Goal: Task Accomplishment & Management: Manage account settings

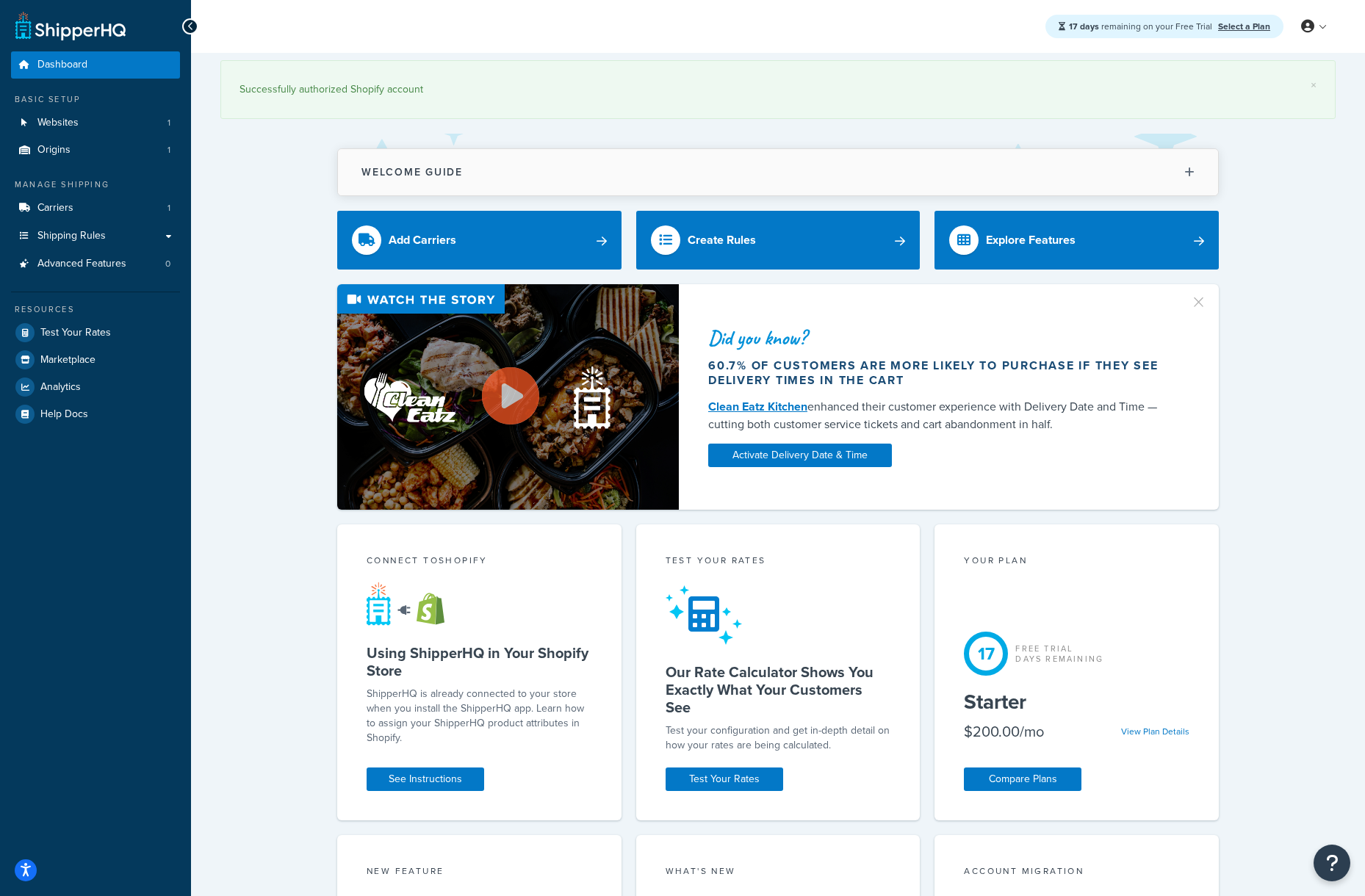
click at [520, 168] on button "Welcome Guide" at bounding box center [778, 172] width 880 height 46
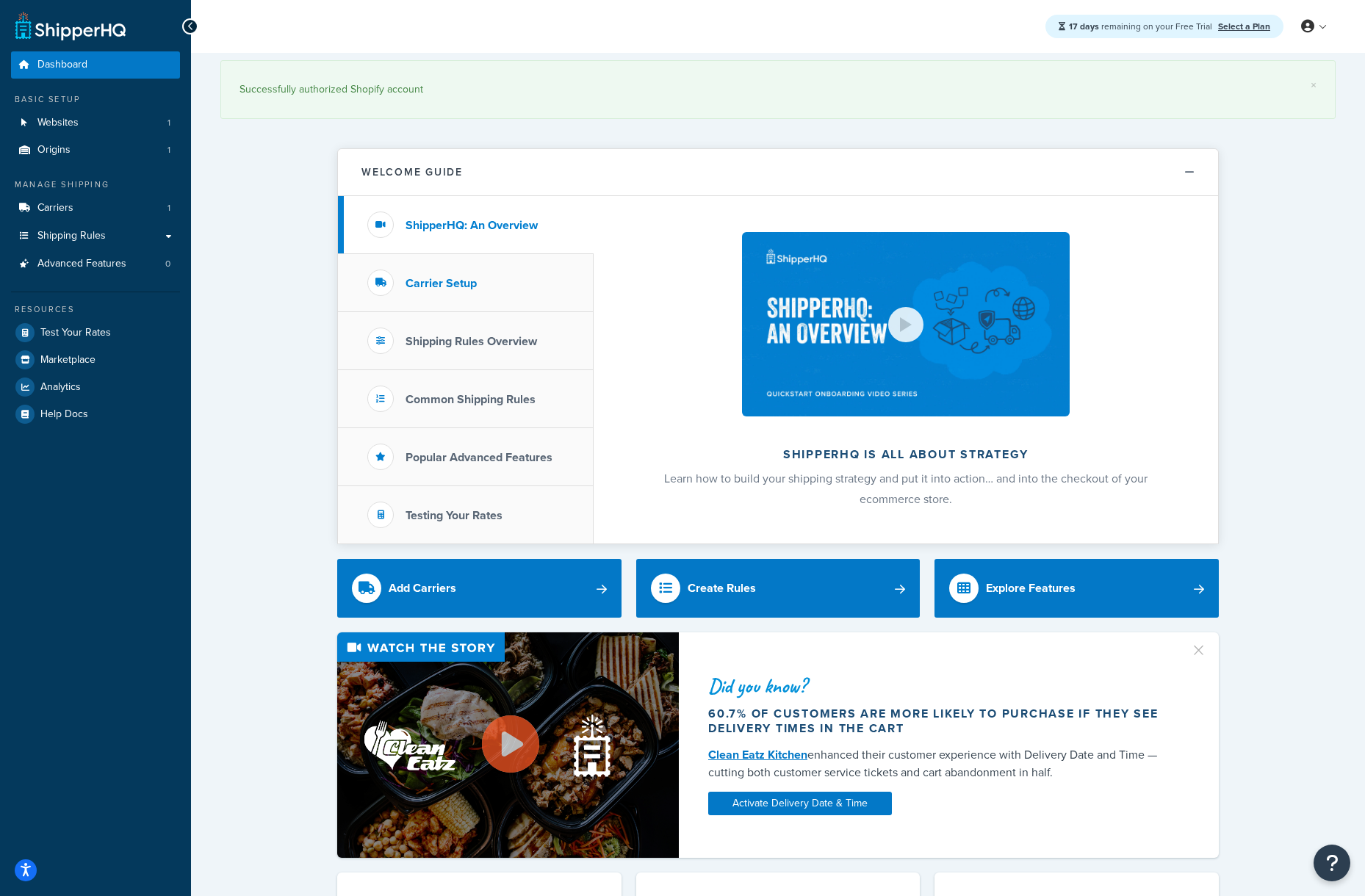
click at [510, 284] on li "Carrier Setup" at bounding box center [466, 283] width 255 height 58
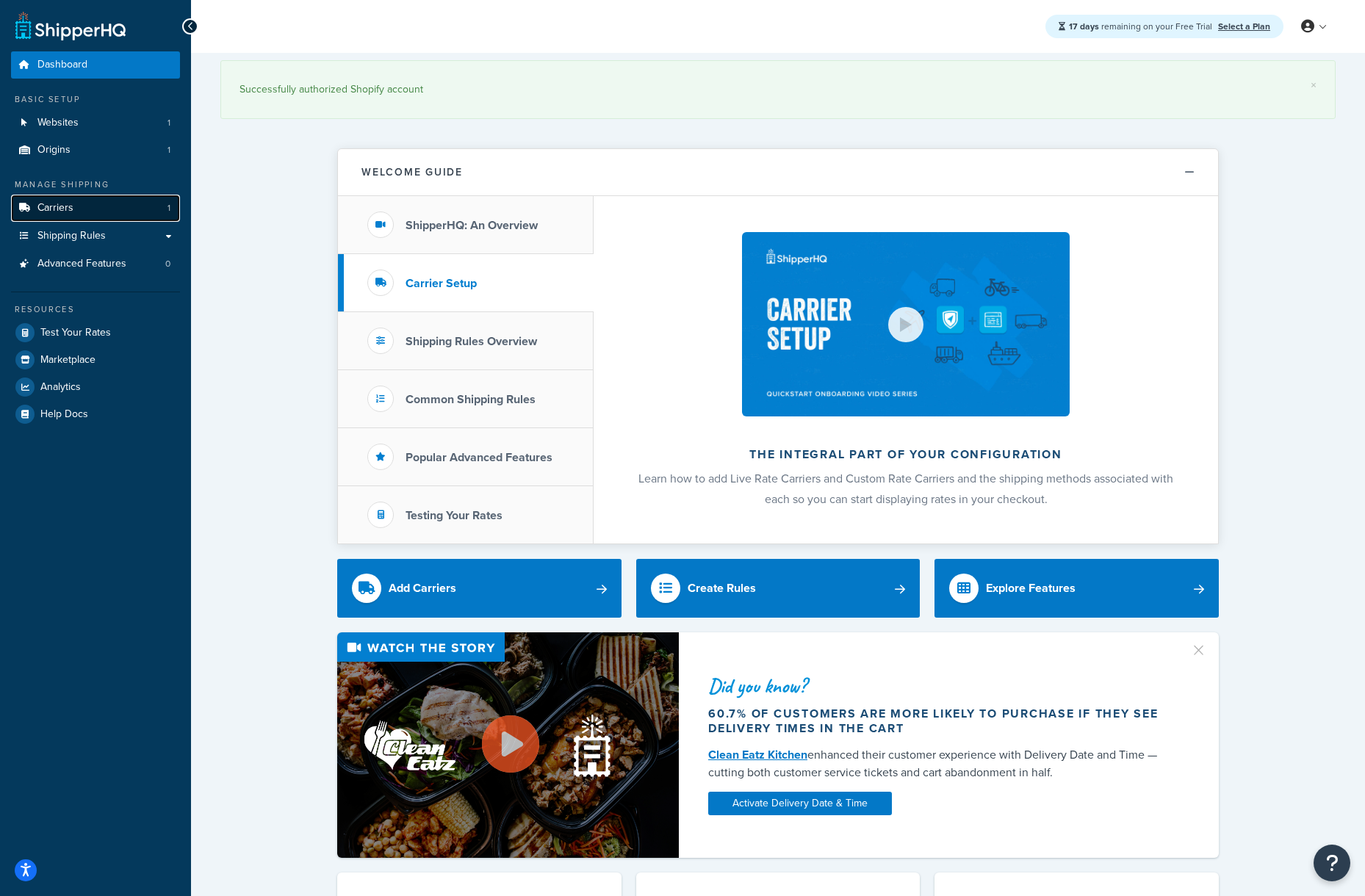
click at [60, 202] on span "Carriers" at bounding box center [55, 208] width 36 height 12
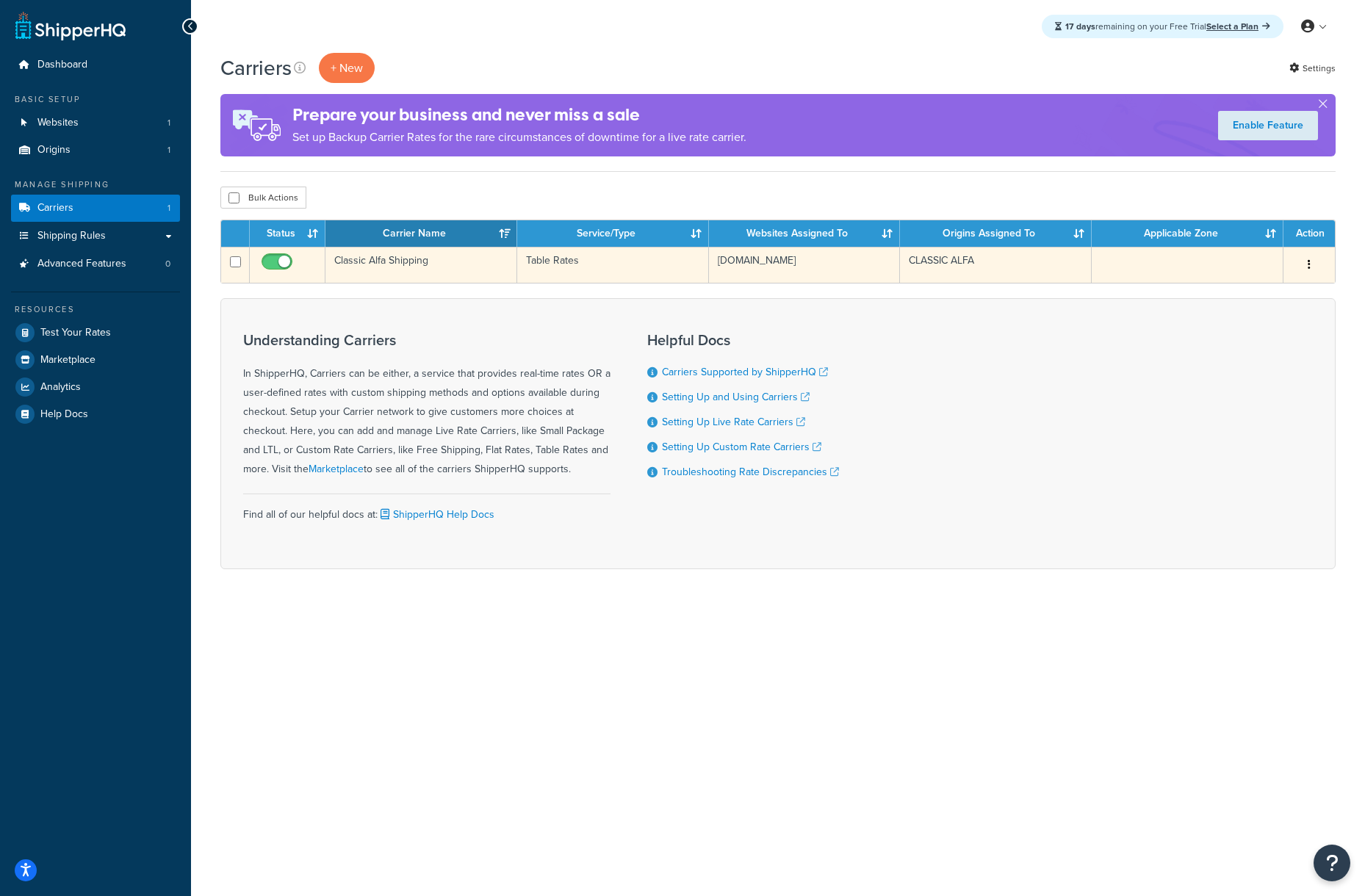
click at [1304, 261] on button "button" at bounding box center [1309, 265] width 20 height 24
click at [1266, 285] on link "Edit" at bounding box center [1250, 294] width 116 height 30
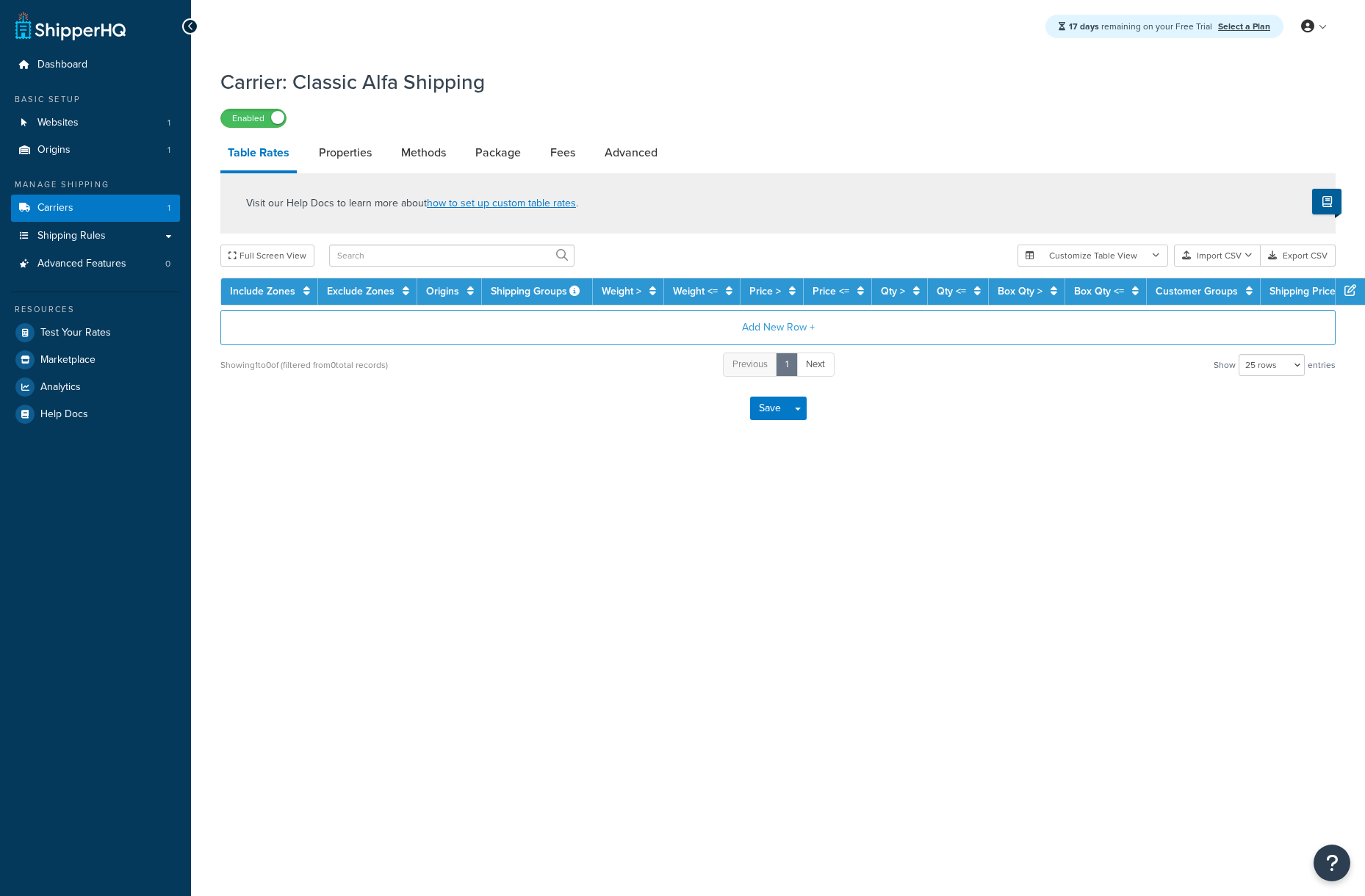
select select "25"
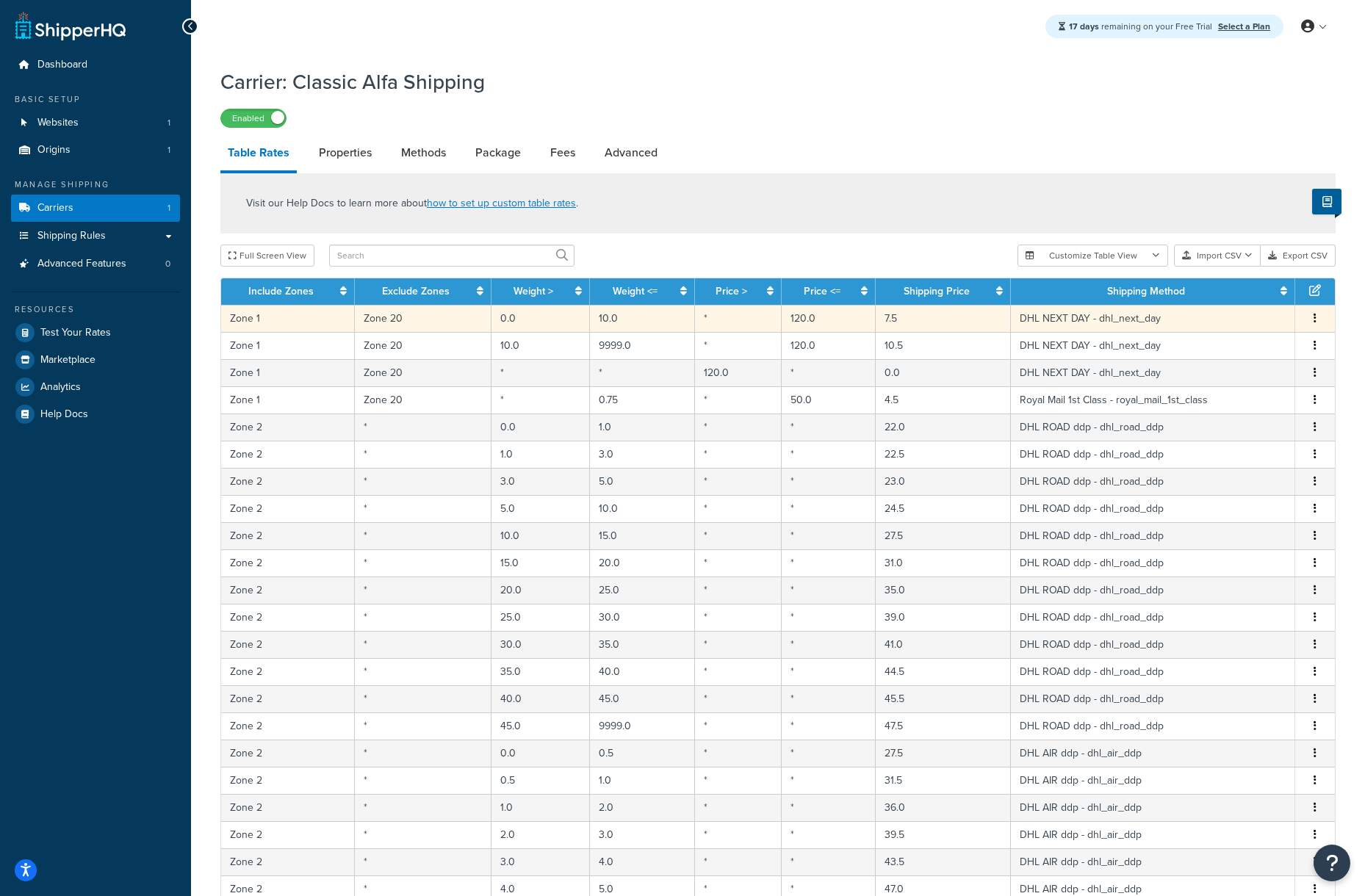
click at [1317, 319] on button "button" at bounding box center [1316, 319] width 11 height 16
click at [1250, 290] on div "Edit" at bounding box center [1241, 290] width 105 height 30
select select "174286"
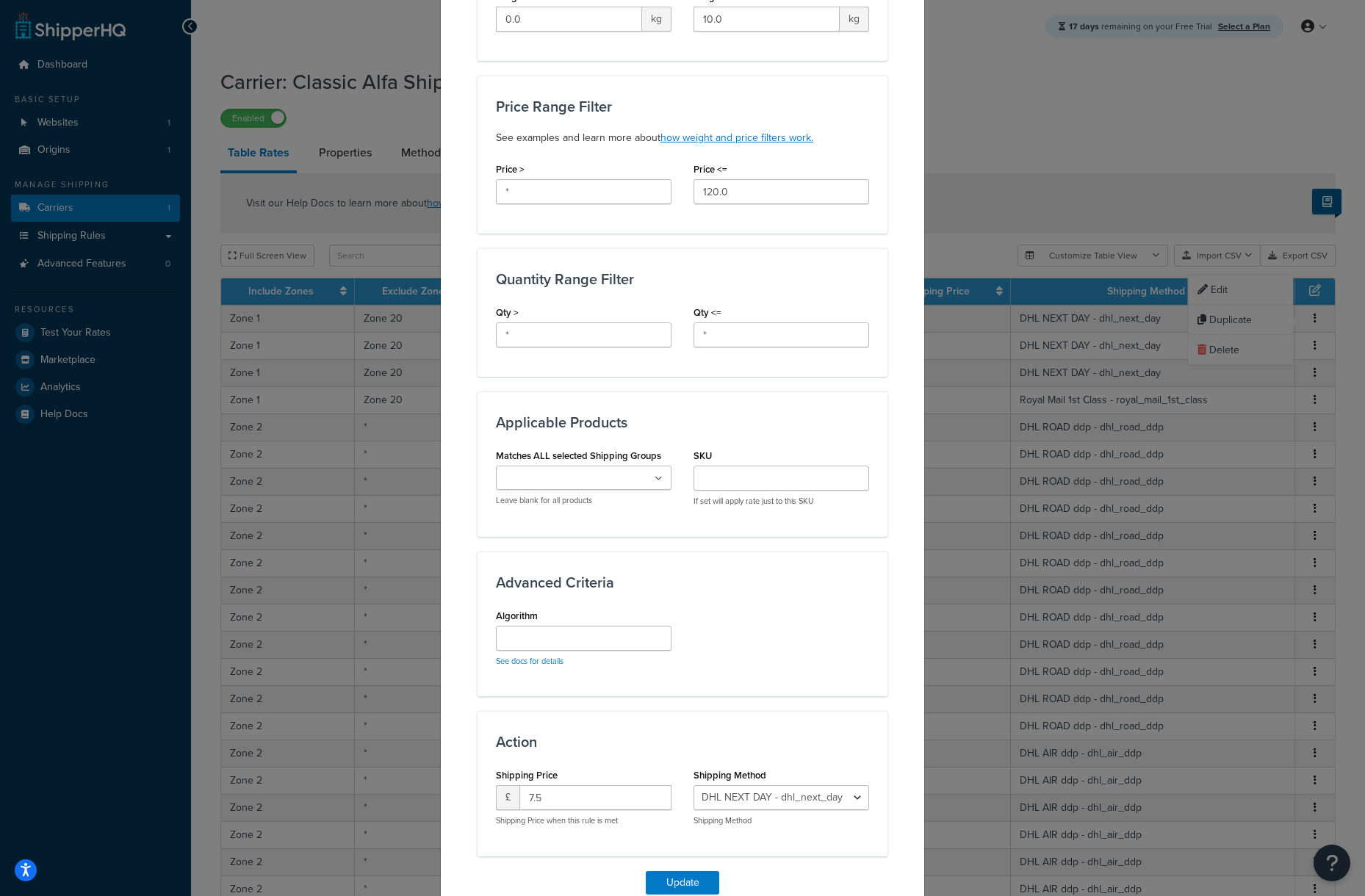
scroll to position [484, 0]
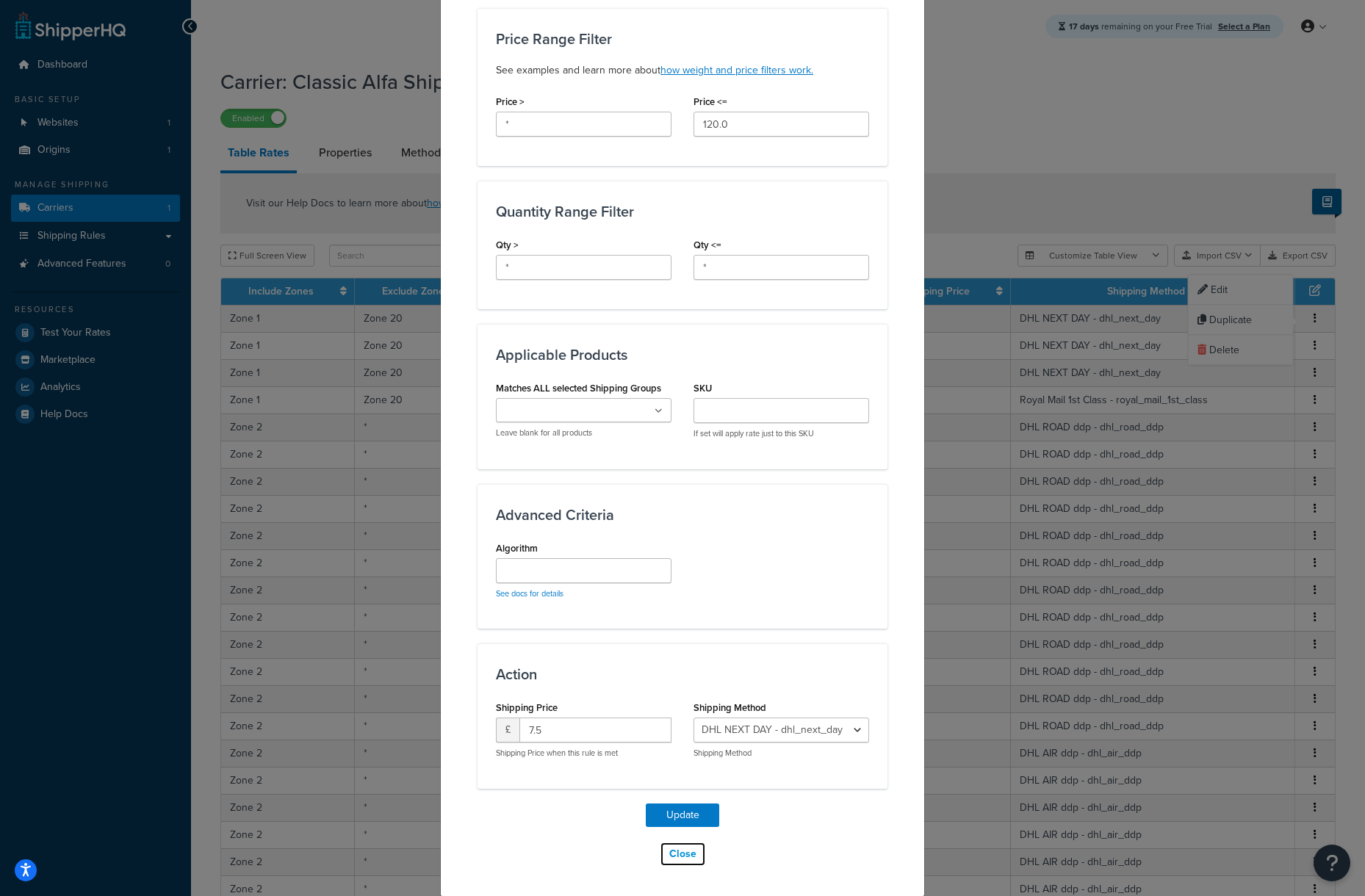
click at [681, 860] on button "Close" at bounding box center [683, 854] width 46 height 25
click at [685, 857] on button "Close" at bounding box center [683, 854] width 46 height 25
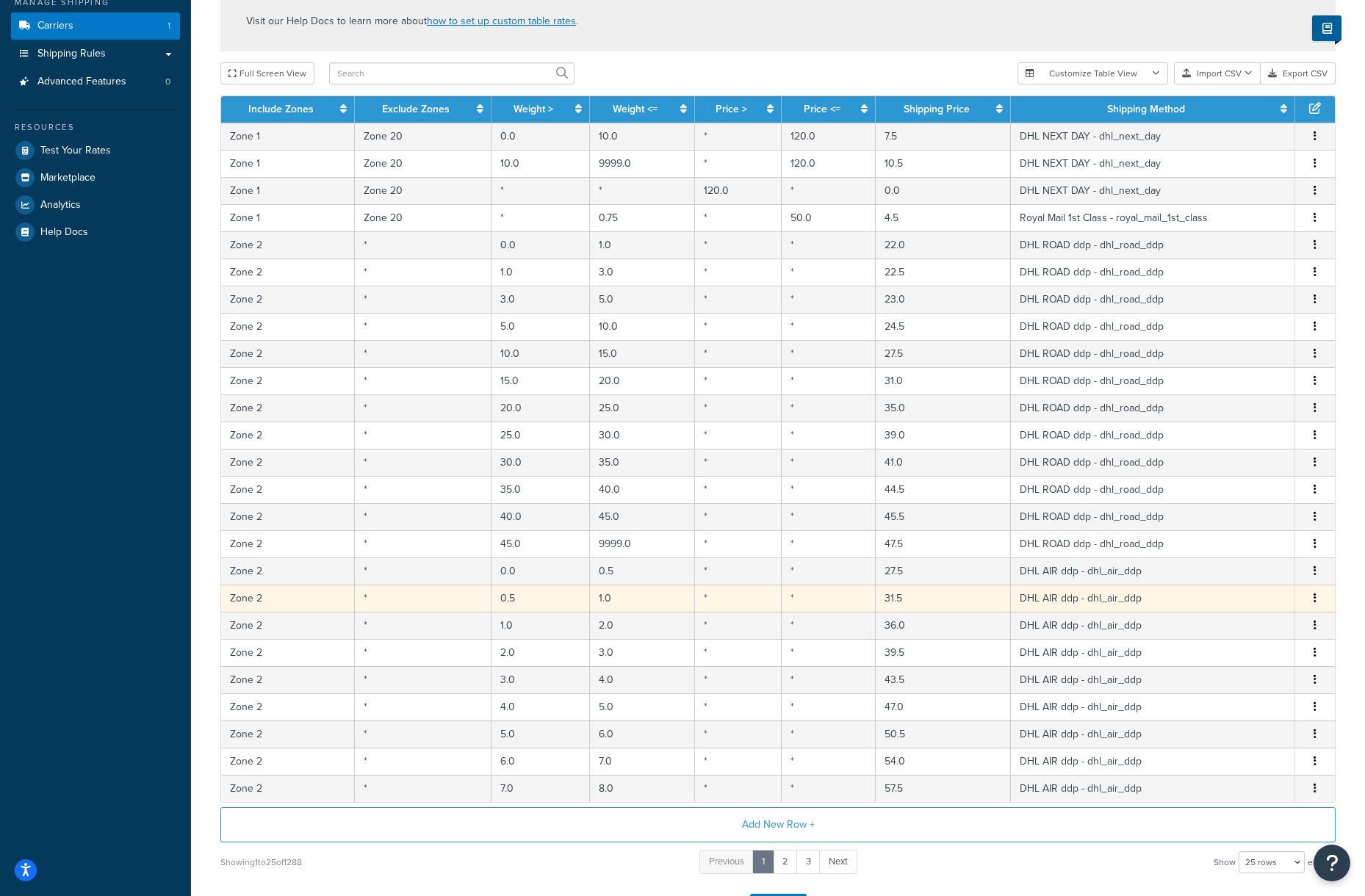
scroll to position [178, 0]
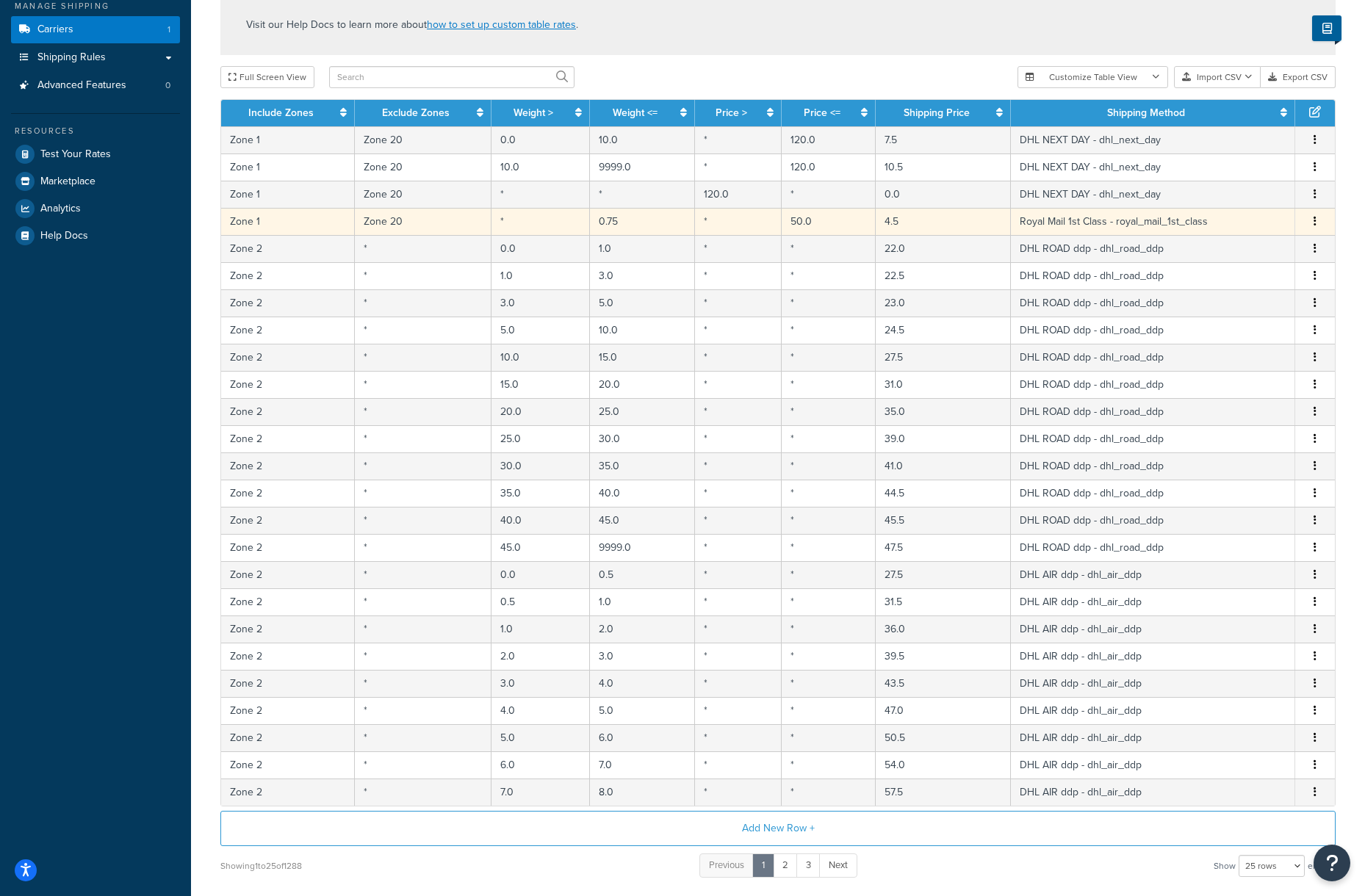
click at [1316, 223] on icon "button" at bounding box center [1316, 221] width 3 height 11
click at [1248, 191] on div "Edit" at bounding box center [1241, 192] width 105 height 30
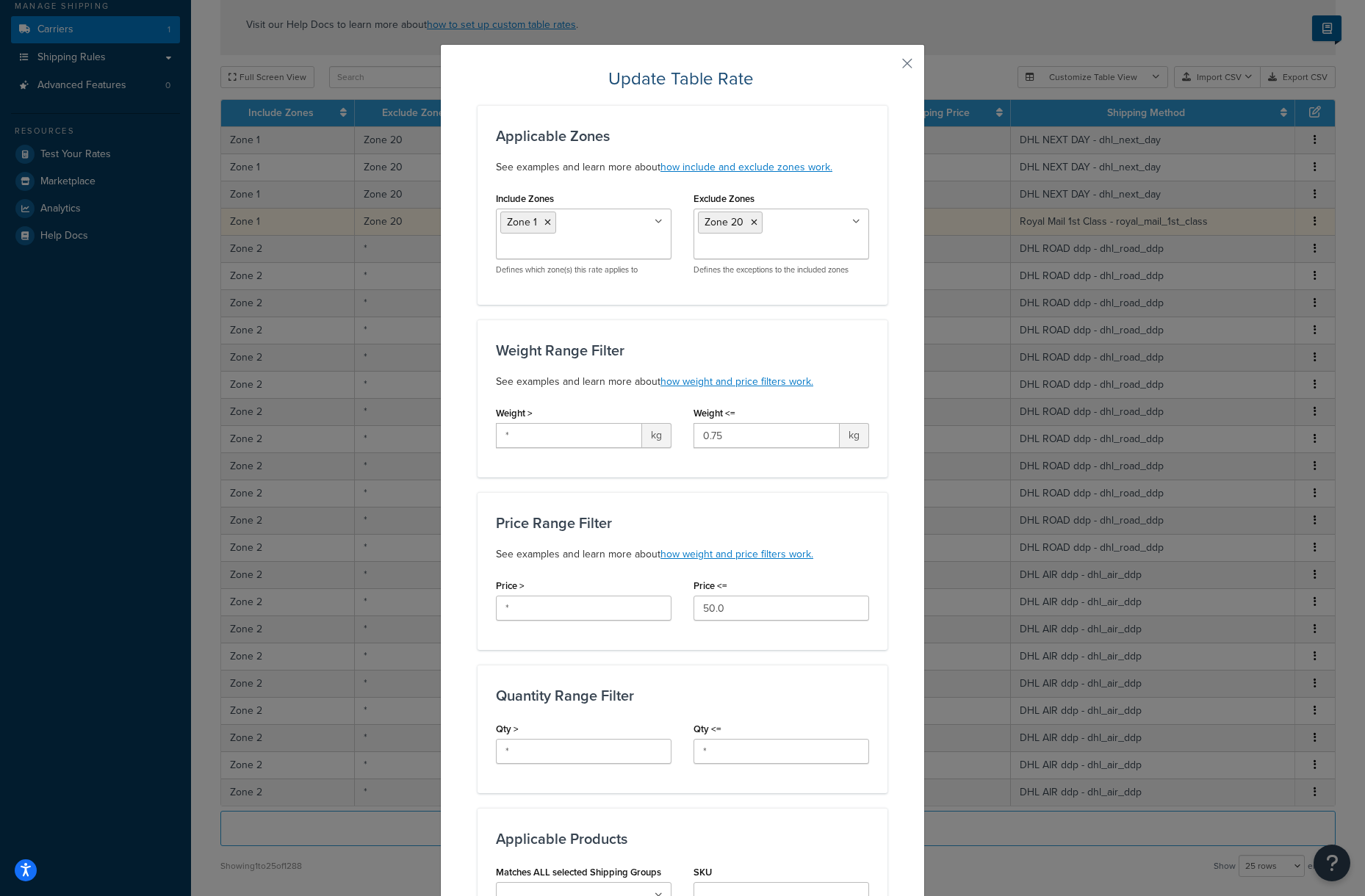
click at [1227, 190] on div "Update Table Rate Applicable Zones See examples and learn more about how includ…" at bounding box center [682, 448] width 1365 height 896
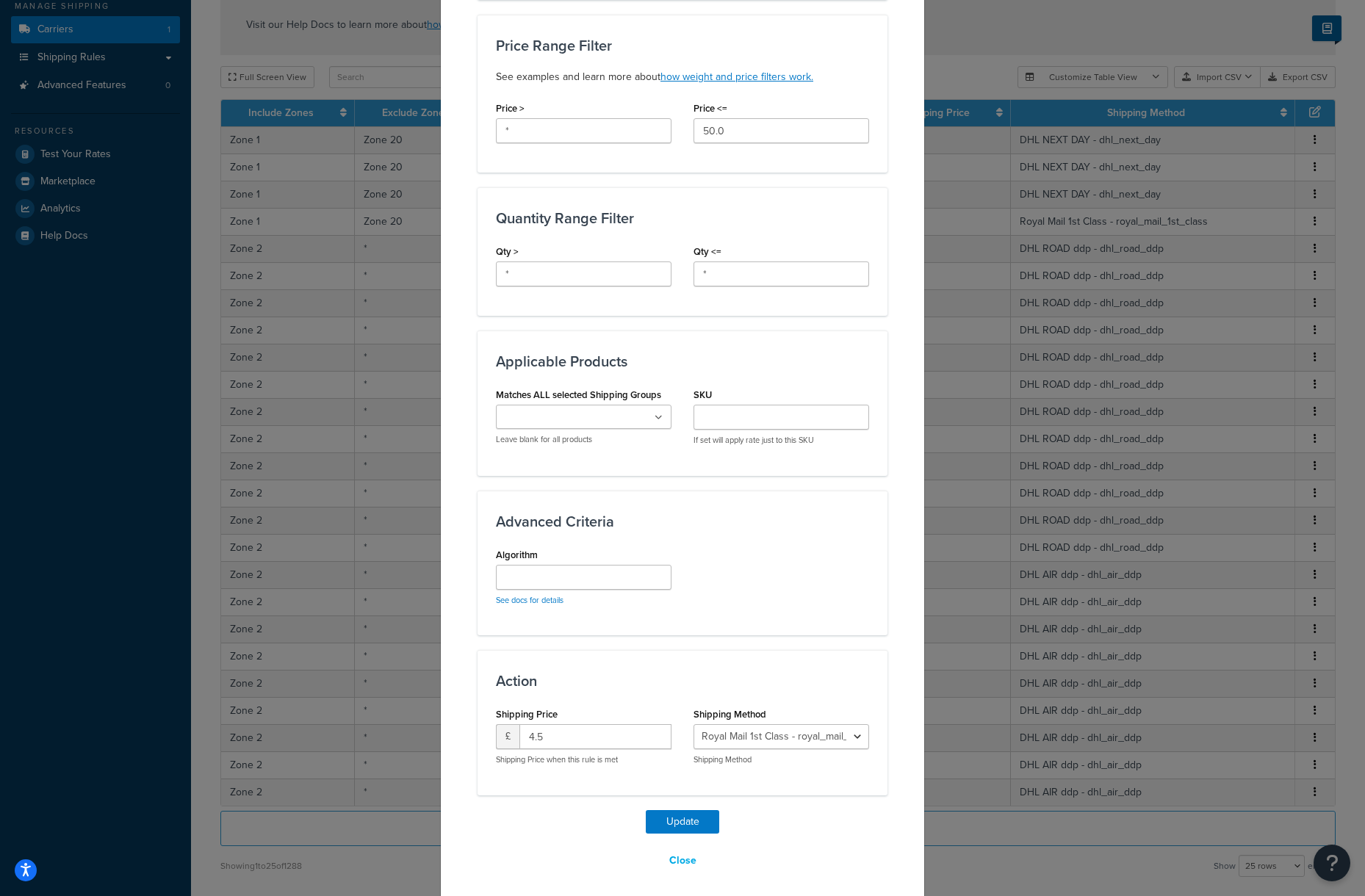
scroll to position [484, 0]
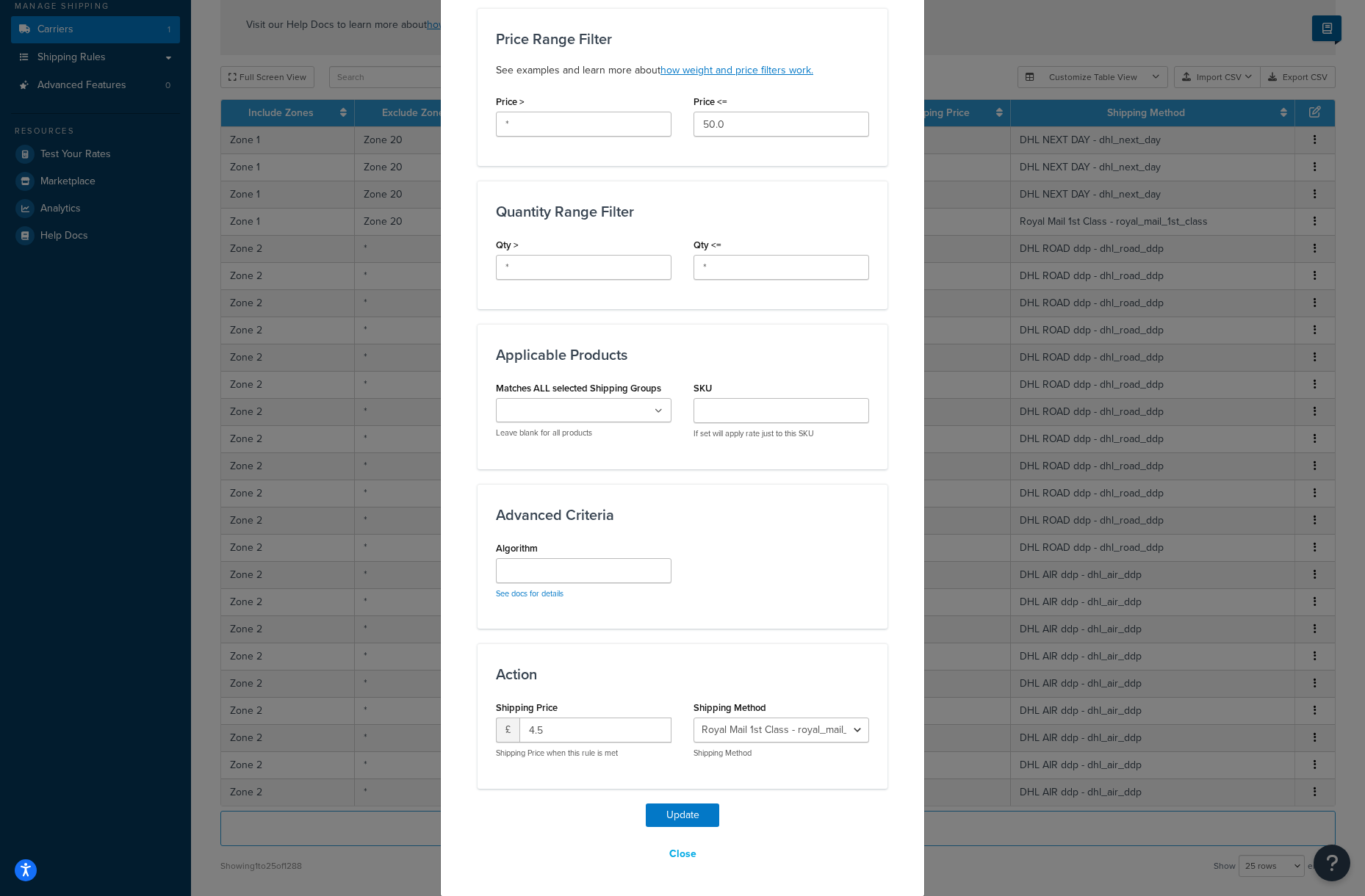
click at [626, 413] on ul at bounding box center [584, 410] width 176 height 24
click at [709, 371] on div "Applicable Products Matches ALL selected Shipping Groups DOMESTIC POSTAGE INTER…" at bounding box center [683, 397] width 410 height 144
click at [964, 345] on div "Update Table Rate Applicable Zones See examples and learn more about how includ…" at bounding box center [682, 448] width 1365 height 896
click at [1012, 349] on div "Update Table Rate Applicable Zones See examples and learn more about how includ…" at bounding box center [682, 448] width 1365 height 896
click at [783, 723] on select "Royal Mail 1st Class - royal_mail_1st_class We will email you the shipping cost…" at bounding box center [781, 730] width 176 height 25
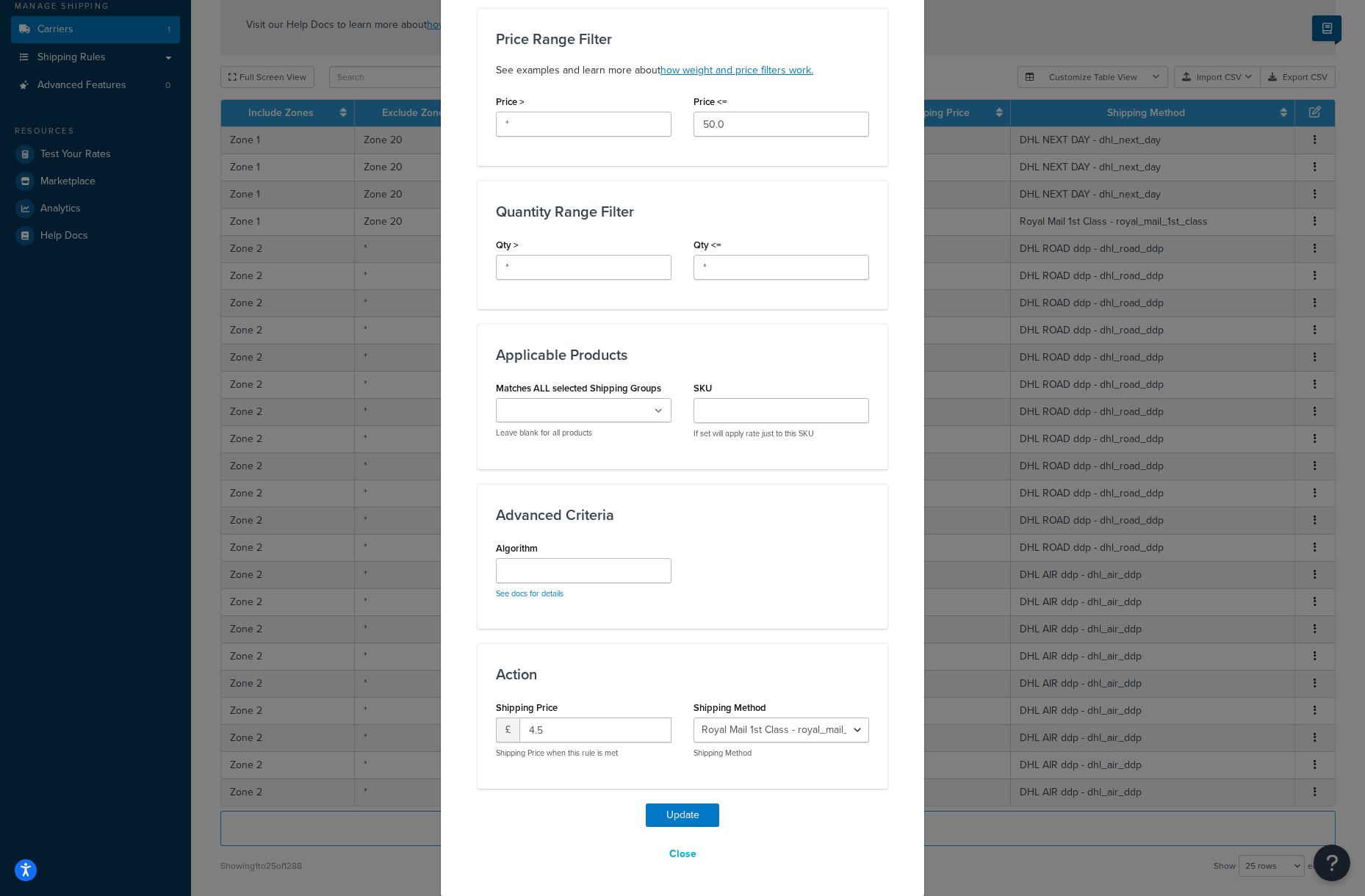
click at [980, 650] on div "Update Table Rate Applicable Zones See examples and learn more about how includ…" at bounding box center [682, 448] width 1365 height 896
click at [979, 633] on div "Update Table Rate Applicable Zones See examples and learn more about how includ…" at bounding box center [682, 448] width 1365 height 896
drag, startPoint x: 667, startPoint y: 856, endPoint x: 674, endPoint y: 855, distance: 7.1
click at [667, 856] on button "Close" at bounding box center [683, 854] width 46 height 25
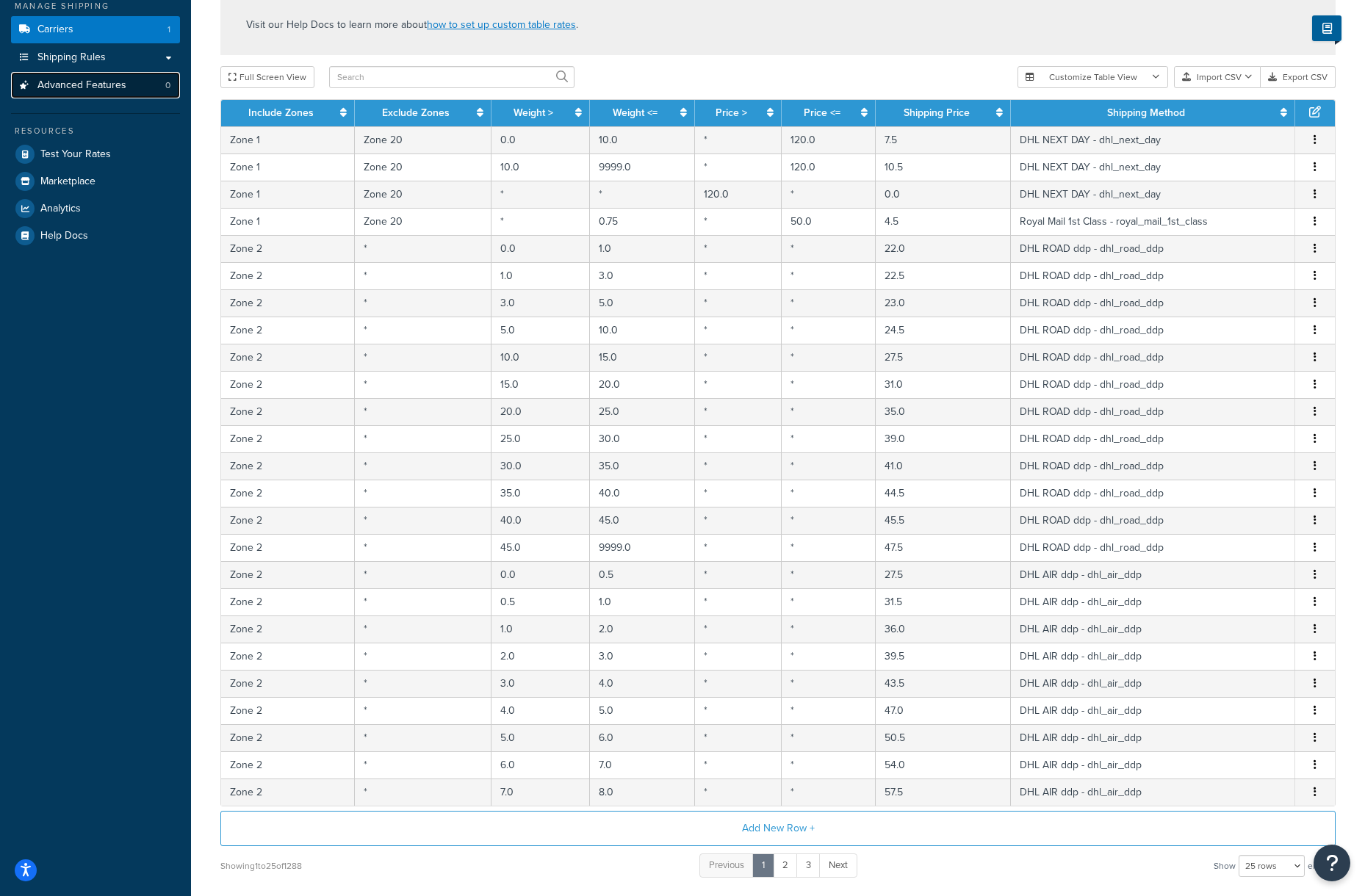
click at [92, 84] on span "Advanced Features" at bounding box center [82, 85] width 89 height 12
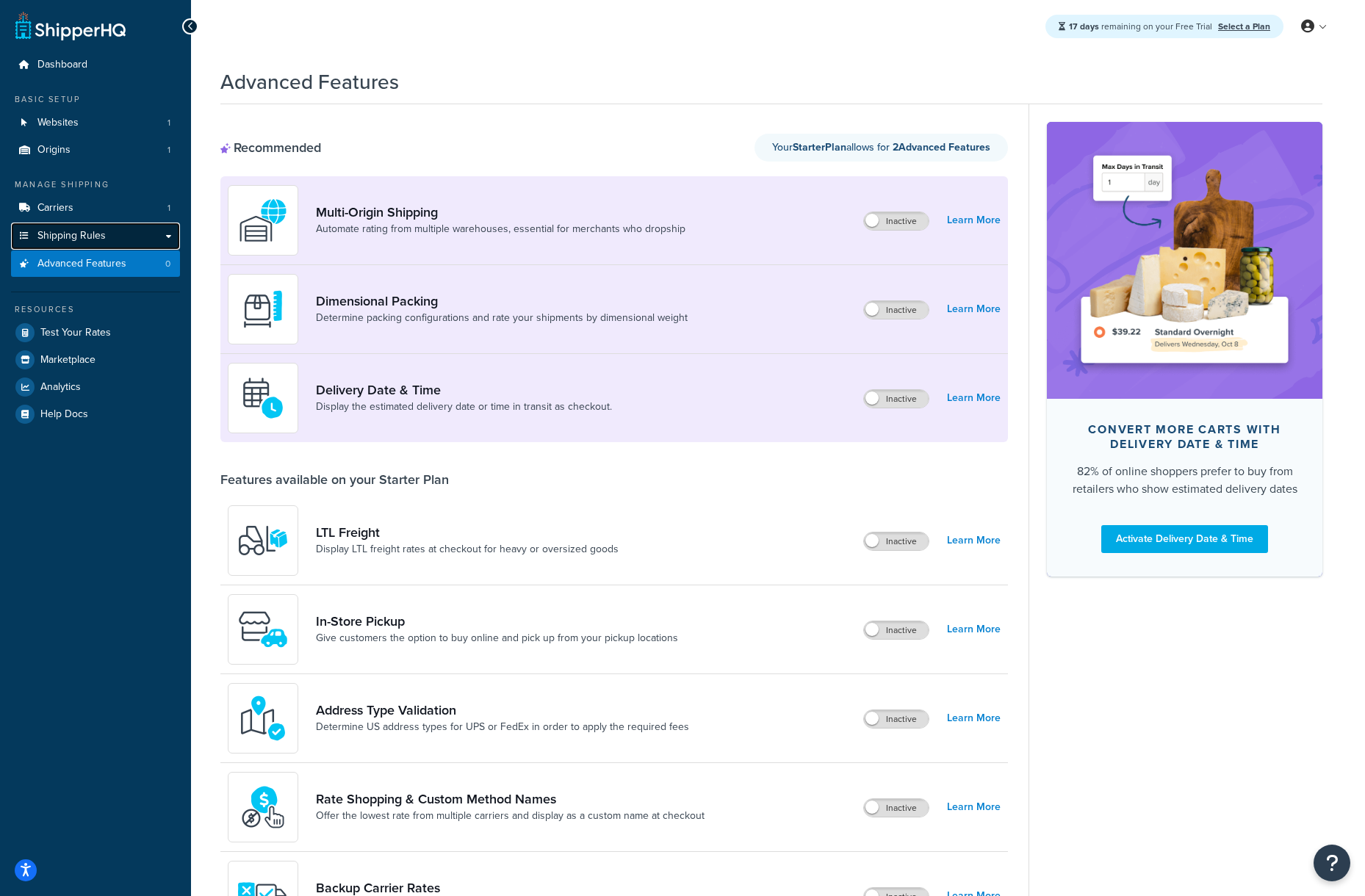
click at [84, 234] on span "Shipping Rules" at bounding box center [71, 236] width 68 height 12
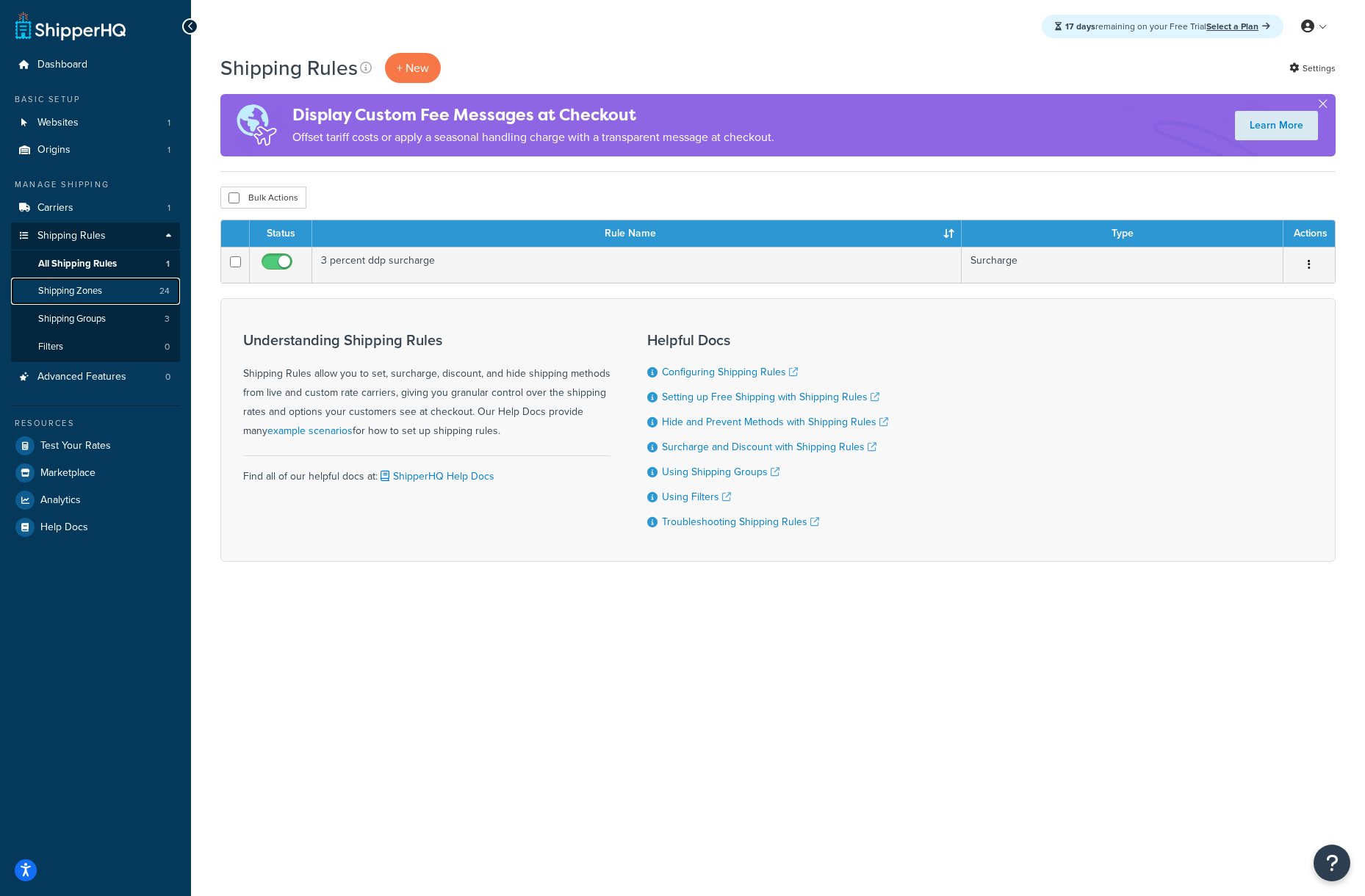
click at [67, 291] on span "Shipping Zones" at bounding box center [70, 291] width 64 height 12
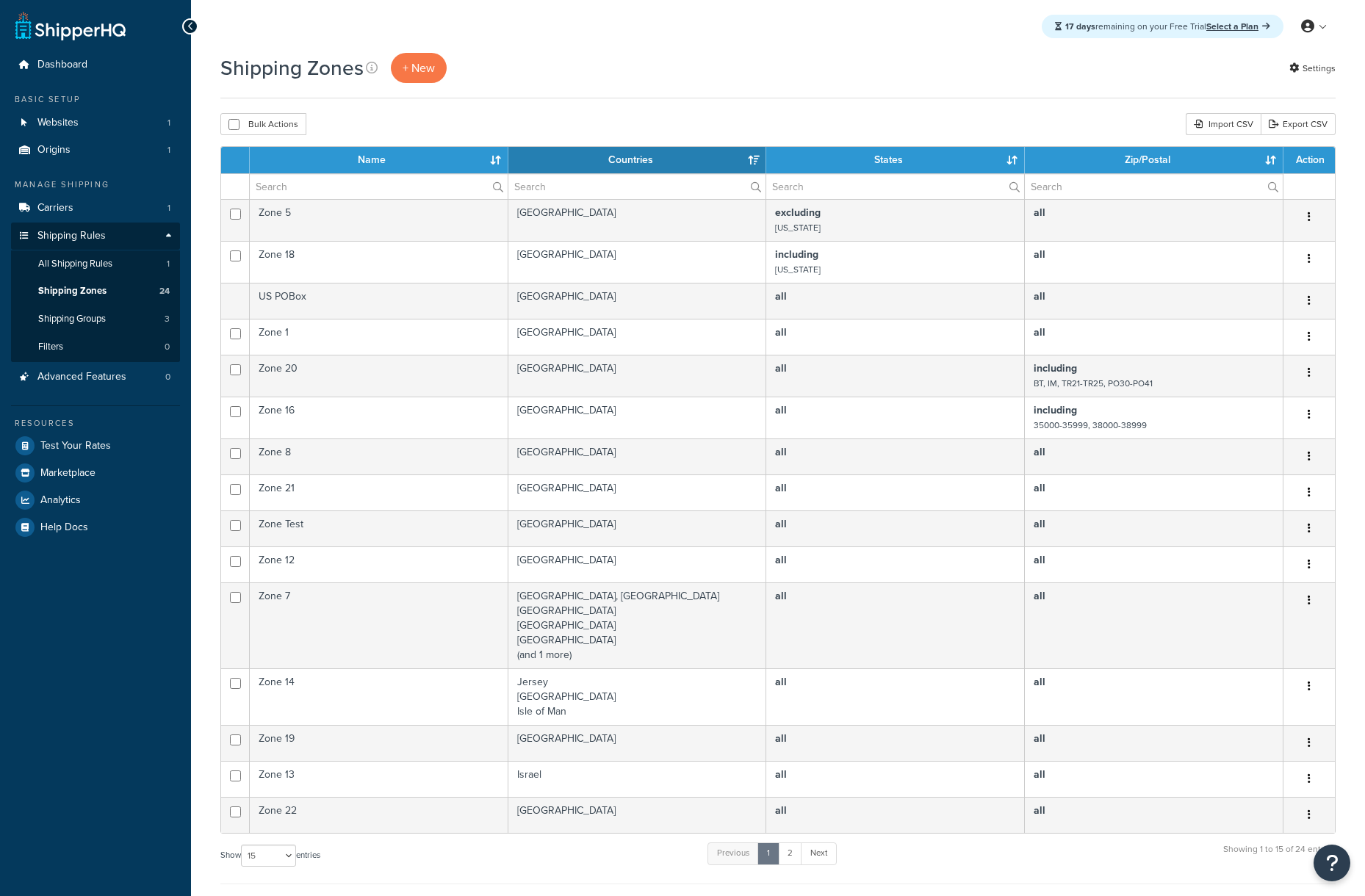
select select "15"
click at [88, 319] on span "Shipping Groups" at bounding box center [71, 319] width 67 height 12
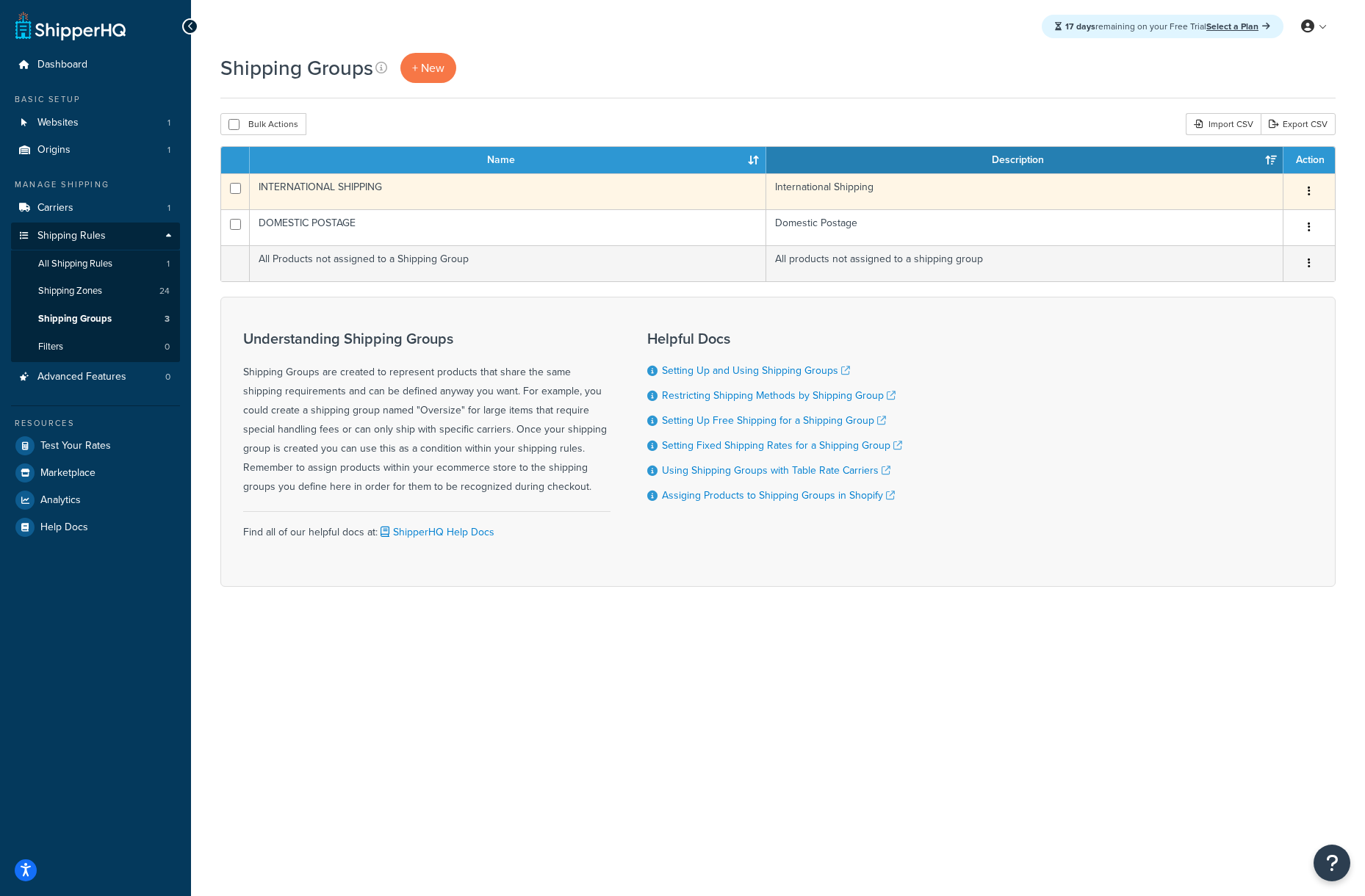
click at [1305, 191] on button "button" at bounding box center [1309, 191] width 20 height 24
click at [1253, 222] on link "Edit" at bounding box center [1250, 221] width 116 height 30
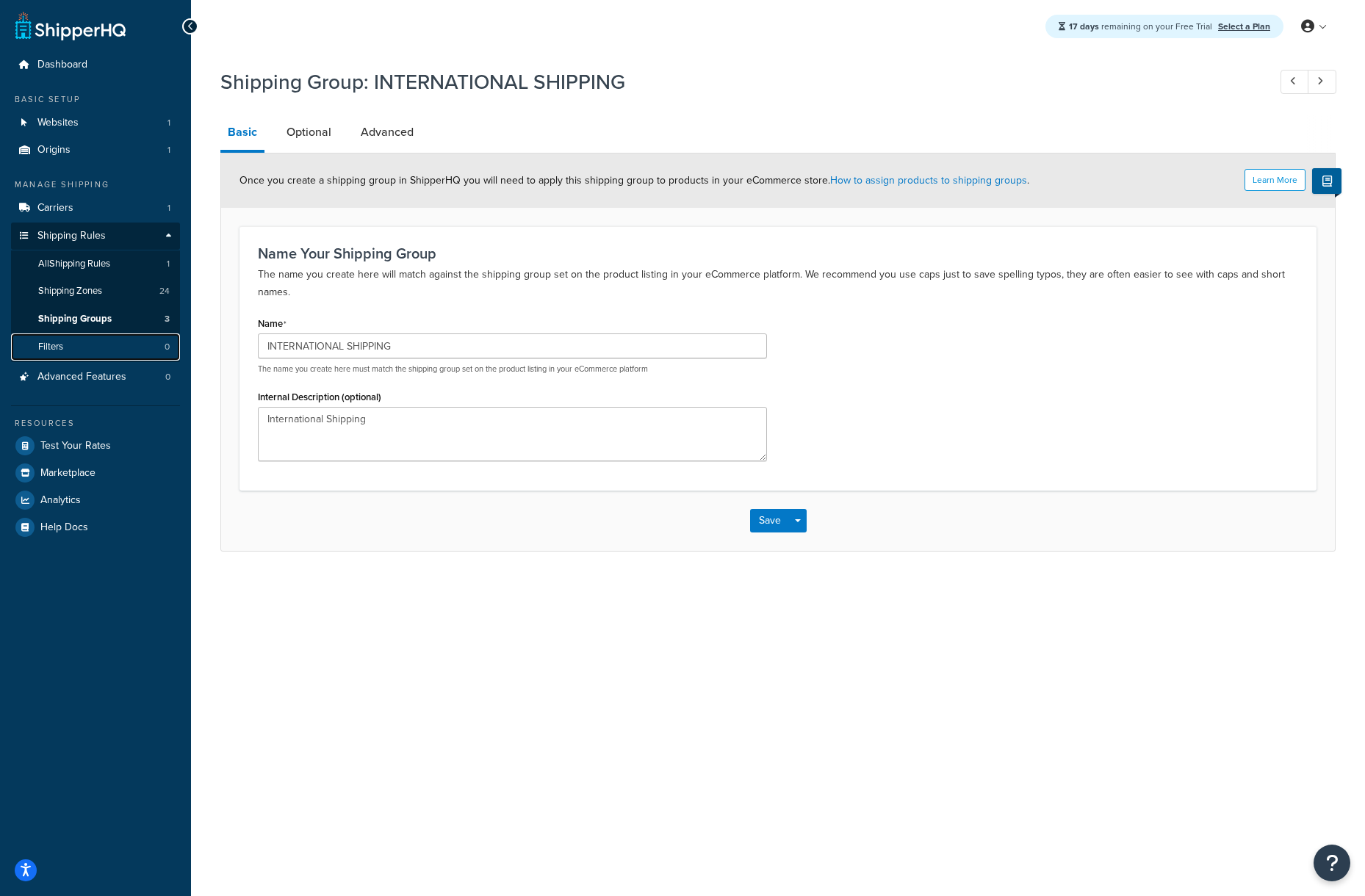
click at [58, 345] on span "Filters" at bounding box center [50, 346] width 25 height 12
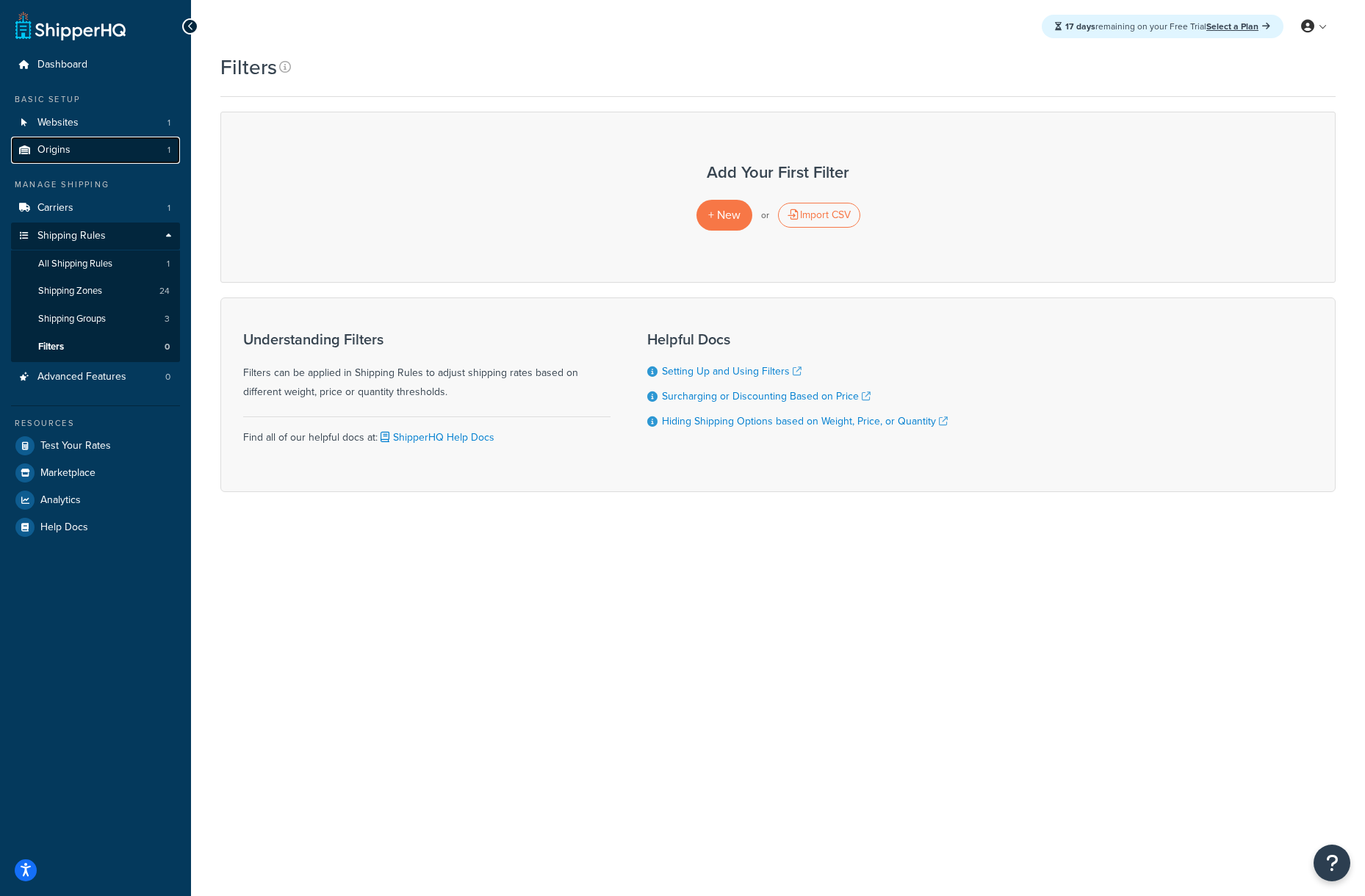
click at [79, 154] on link "Origins 1" at bounding box center [96, 151] width 169 height 28
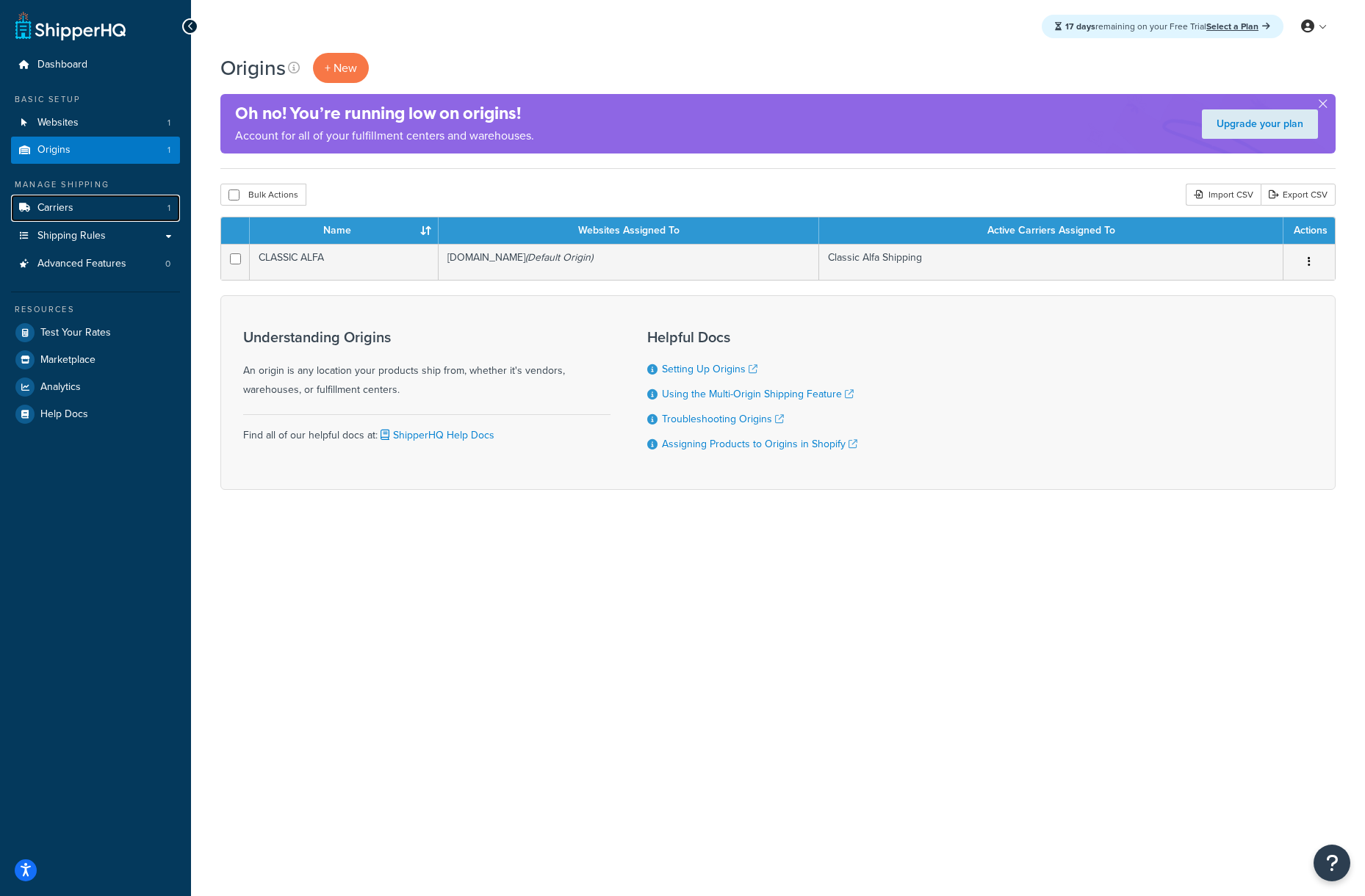
click at [67, 208] on span "Carriers" at bounding box center [55, 208] width 36 height 12
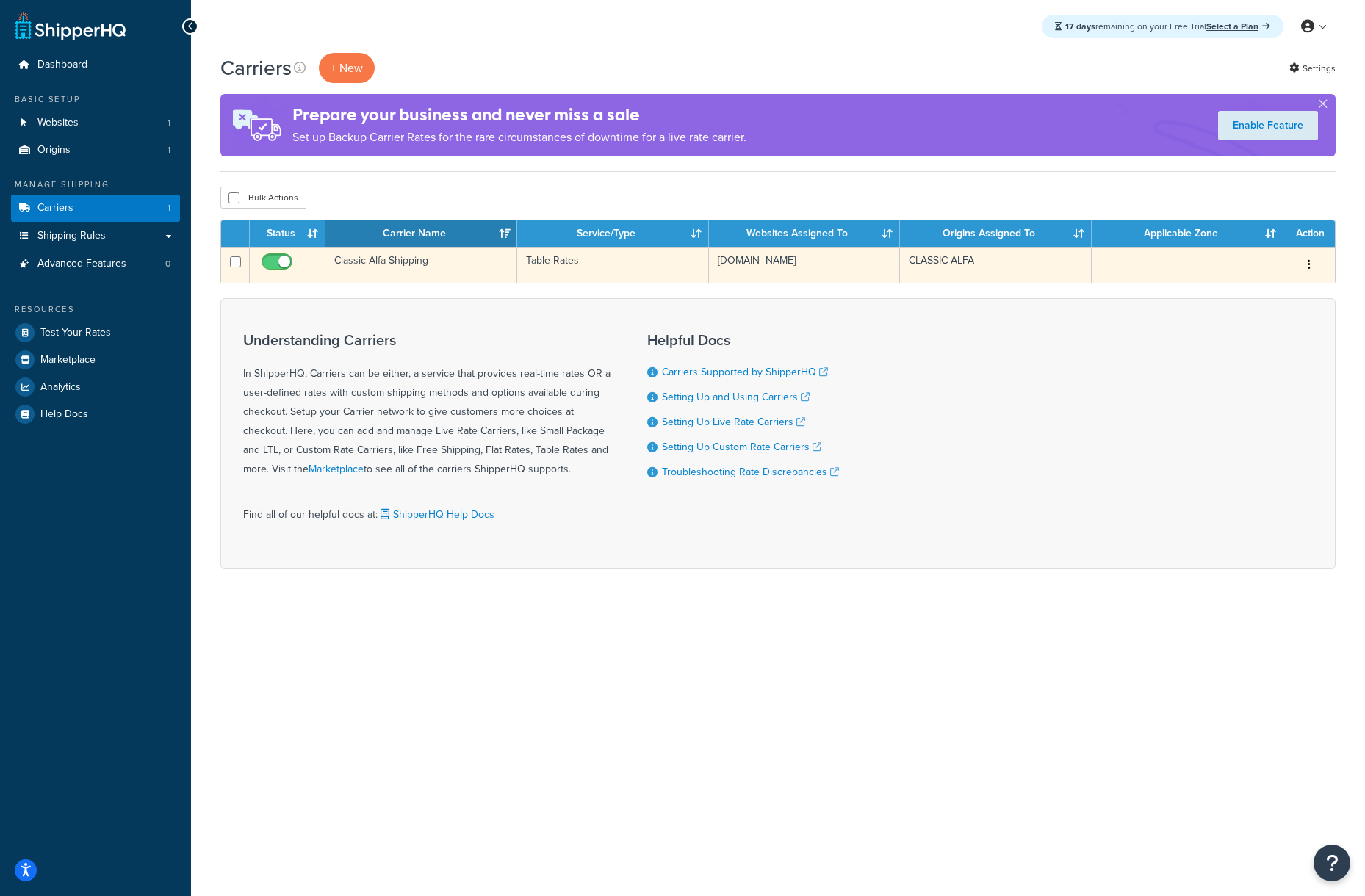
click at [1315, 265] on button "button" at bounding box center [1309, 265] width 20 height 24
click at [1241, 285] on link "Edit" at bounding box center [1250, 294] width 116 height 30
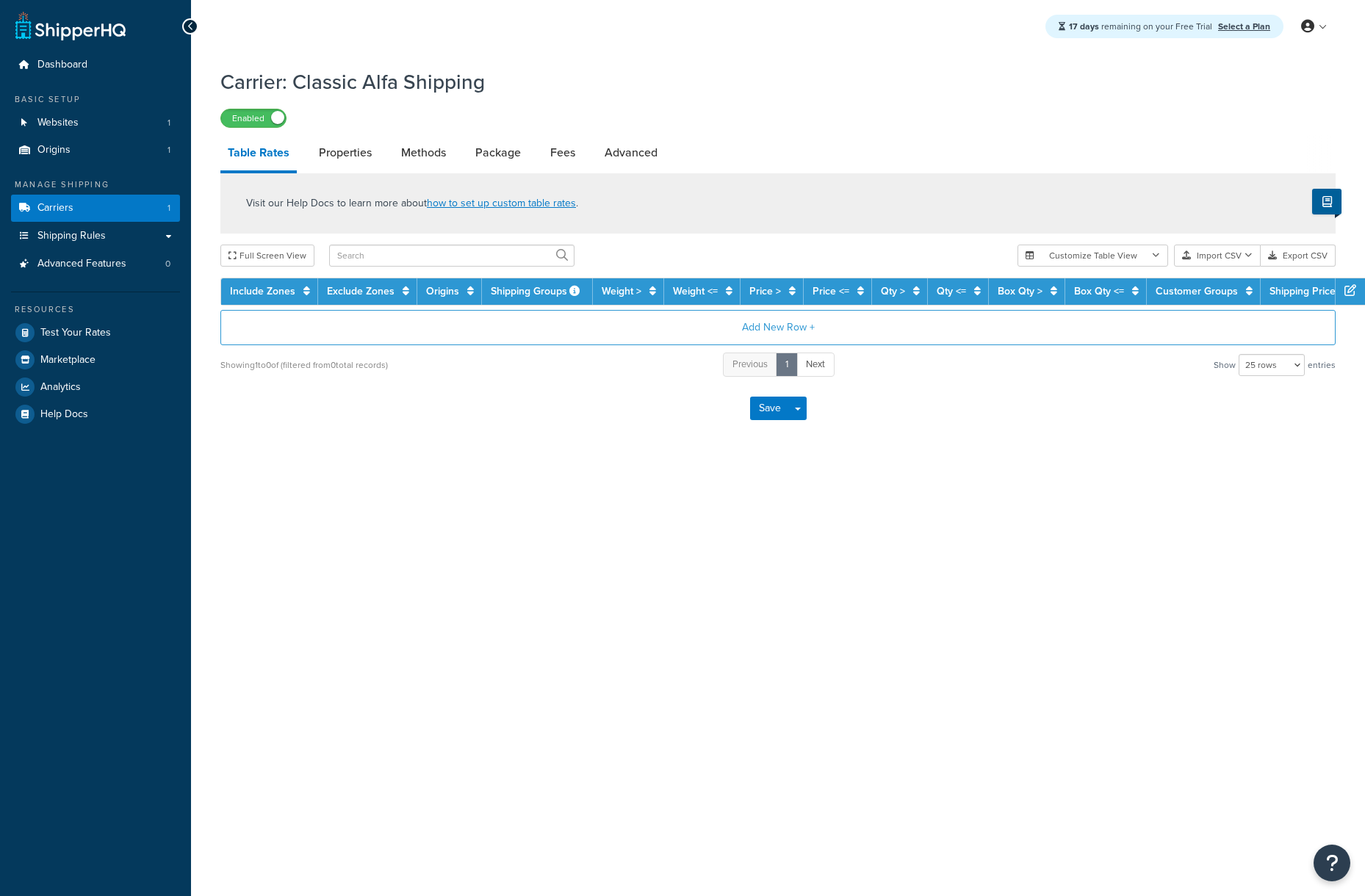
select select "25"
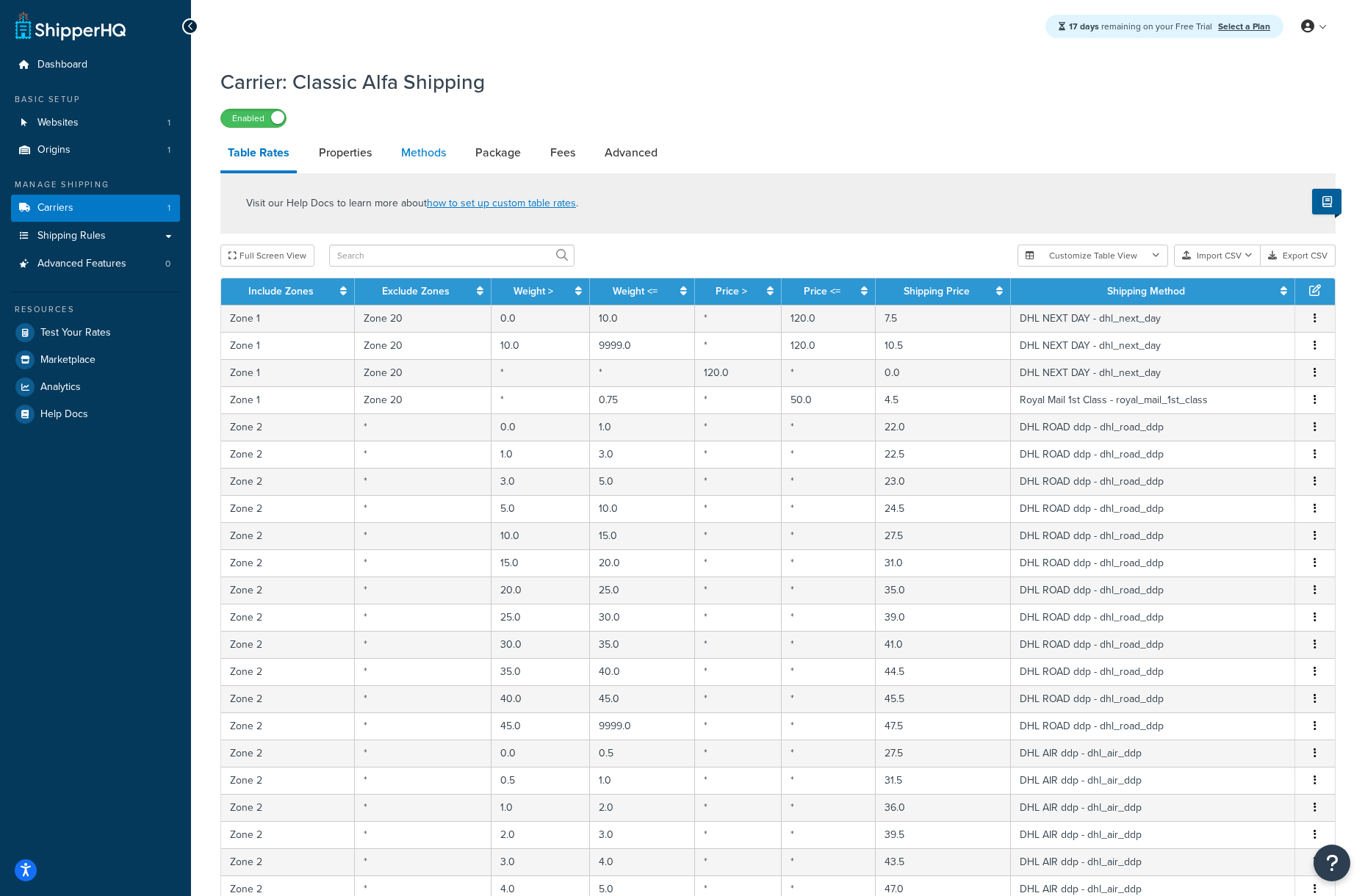
click at [427, 152] on link "Methods" at bounding box center [423, 152] width 59 height 35
select select "25"
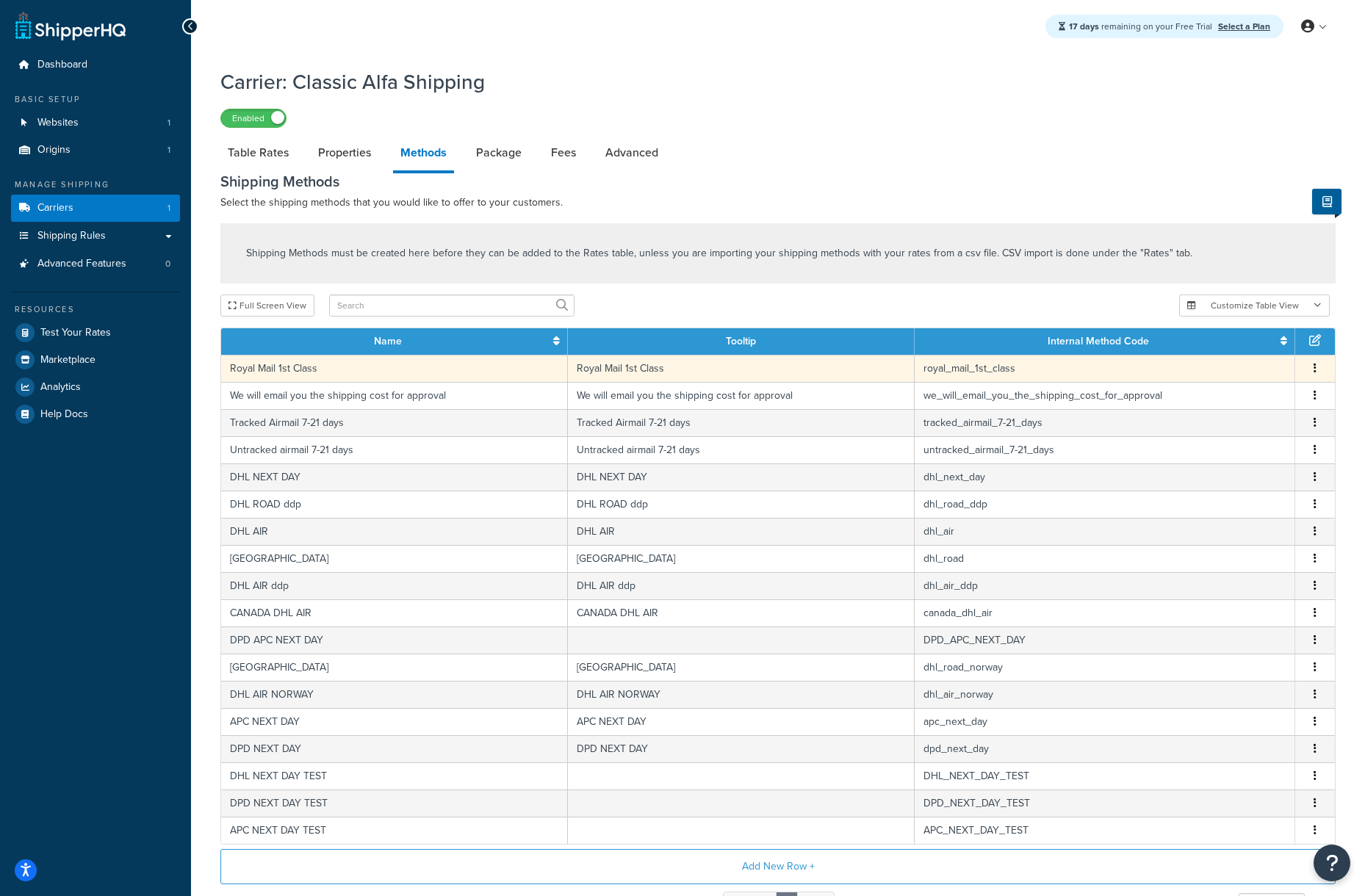
click at [1316, 367] on button "button" at bounding box center [1316, 369] width 11 height 16
click at [1263, 350] on div "Edit" at bounding box center [1241, 354] width 105 height 30
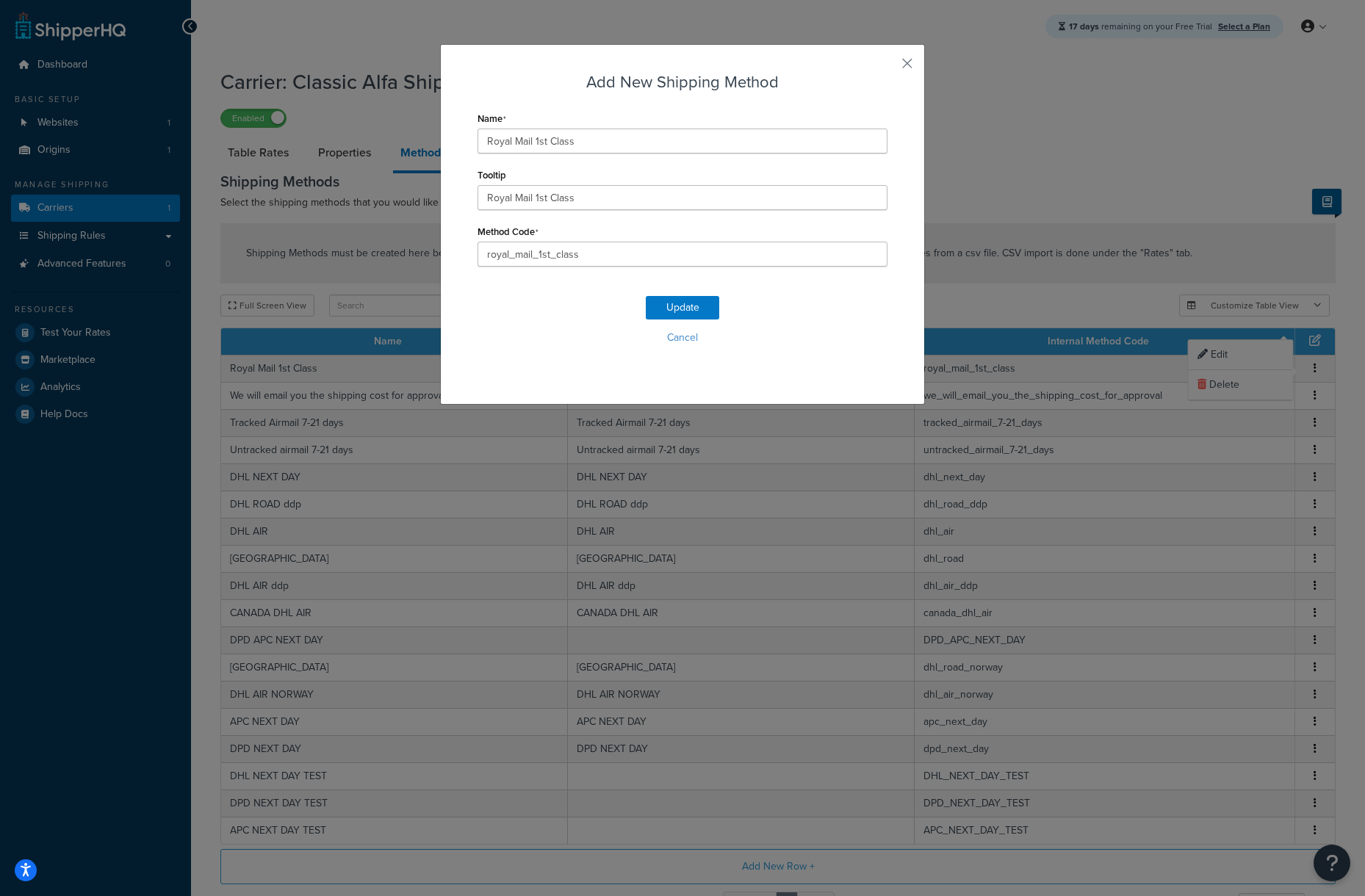
click at [646, 174] on div "Tooltip Royal Mail 1st Class" at bounding box center [683, 187] width 410 height 45
click at [781, 338] on button "Cancel" at bounding box center [683, 337] width 410 height 22
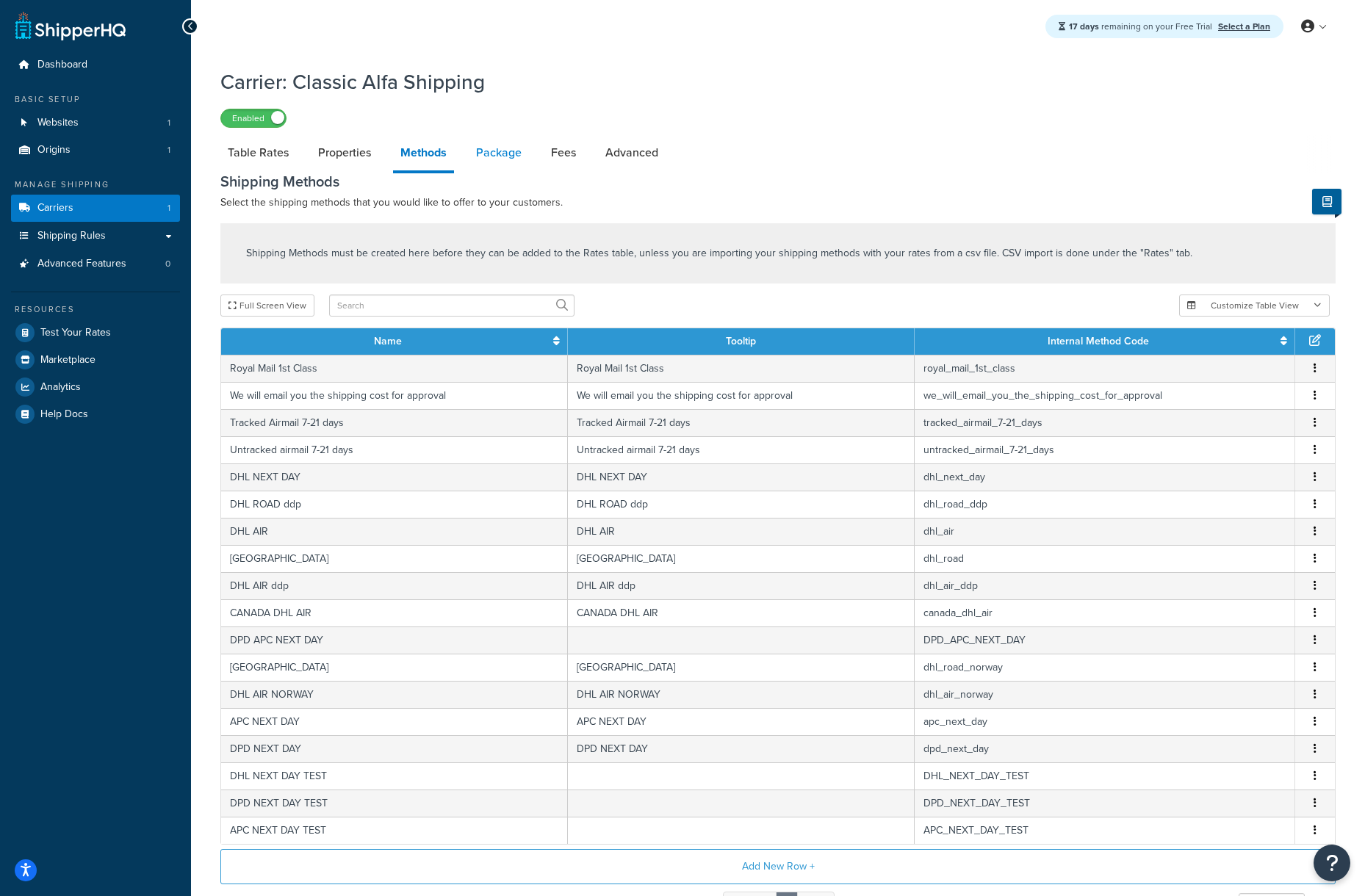
click at [496, 155] on link "Package" at bounding box center [499, 152] width 60 height 35
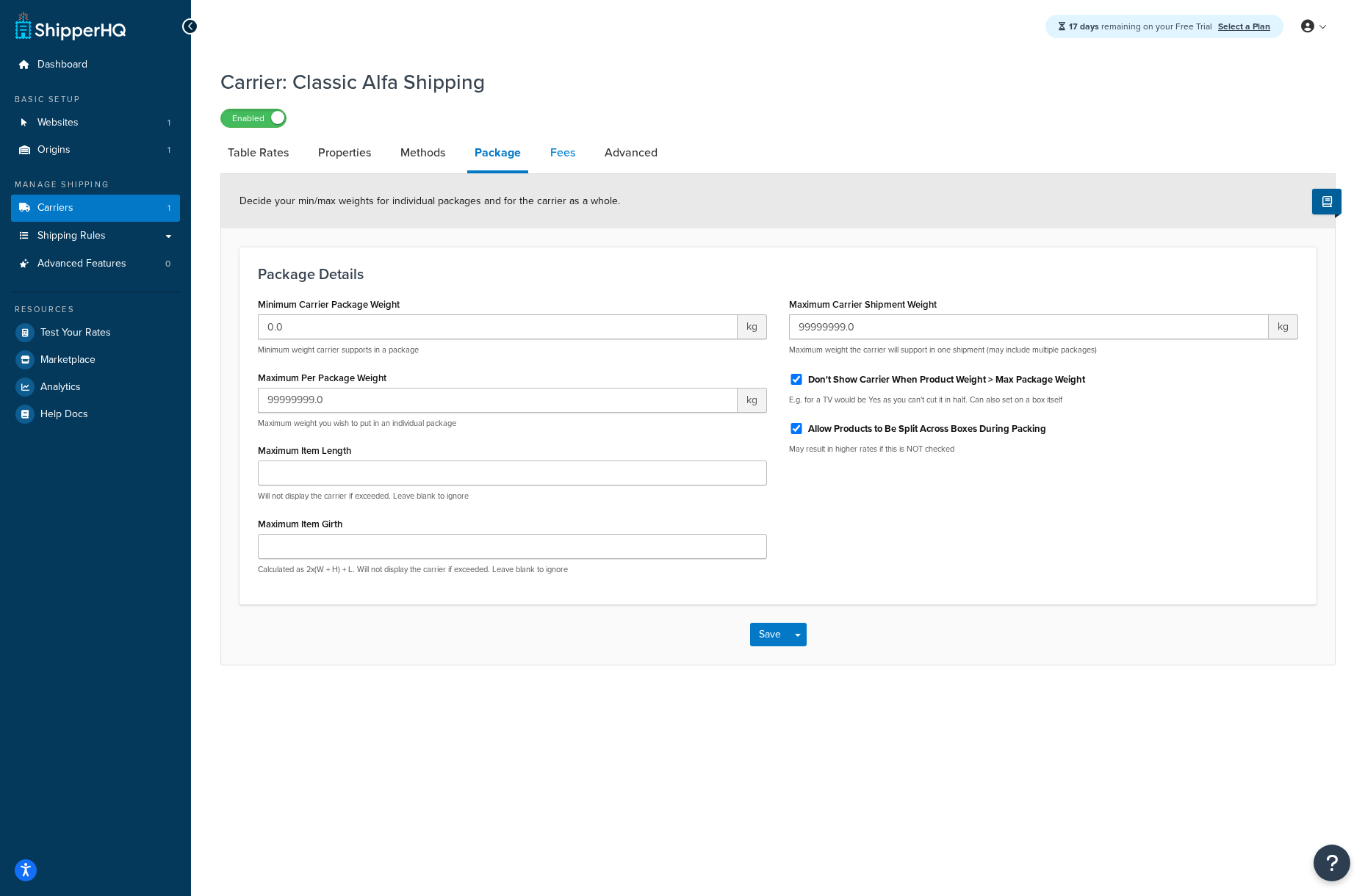
click at [555, 153] on link "Fees" at bounding box center [563, 152] width 40 height 35
select select "AFTER"
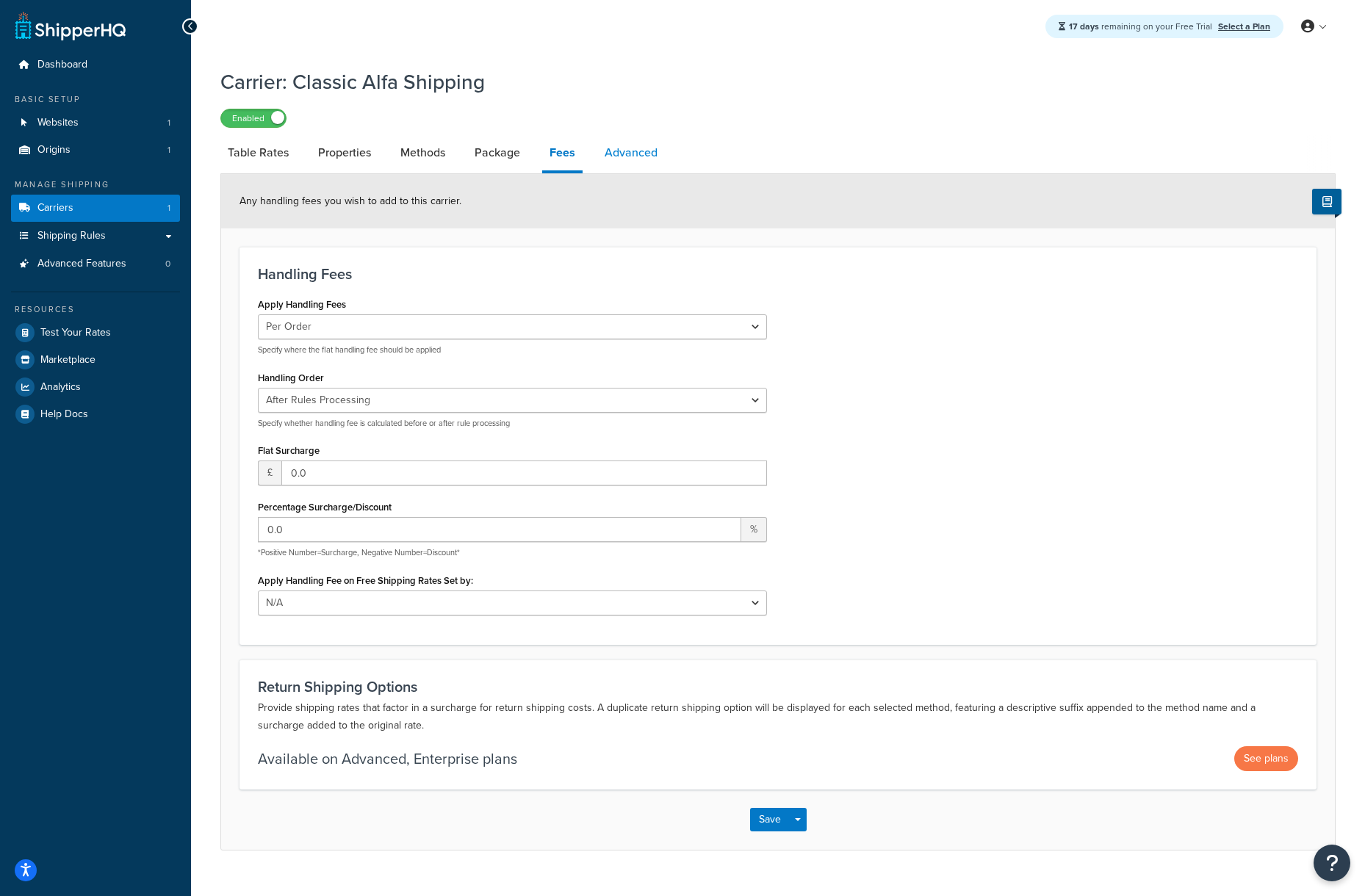
click at [633, 152] on link "Advanced" at bounding box center [631, 152] width 67 height 35
select select "false"
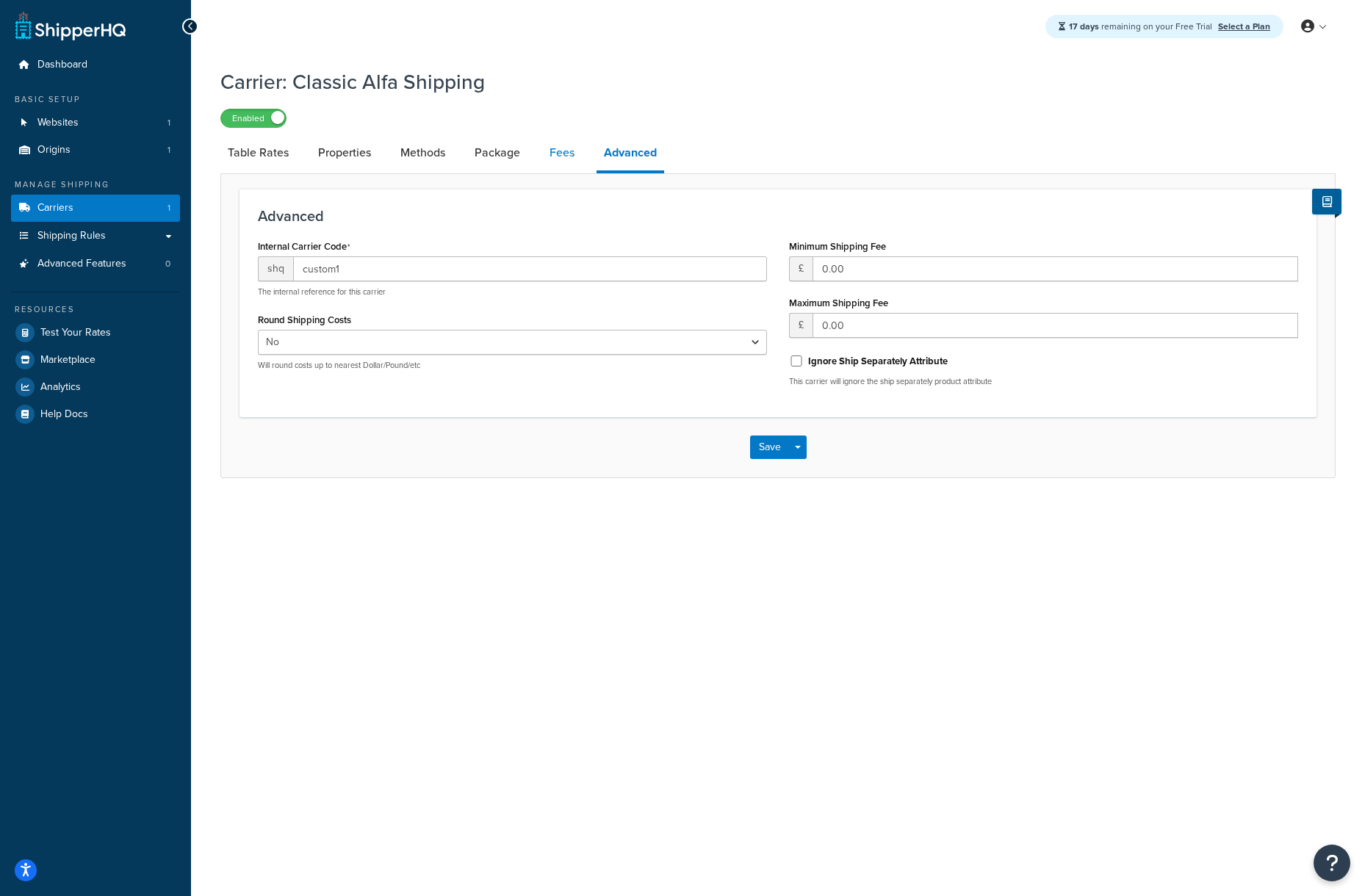
click at [567, 151] on link "Fees" at bounding box center [562, 152] width 40 height 35
select select "AFTER"
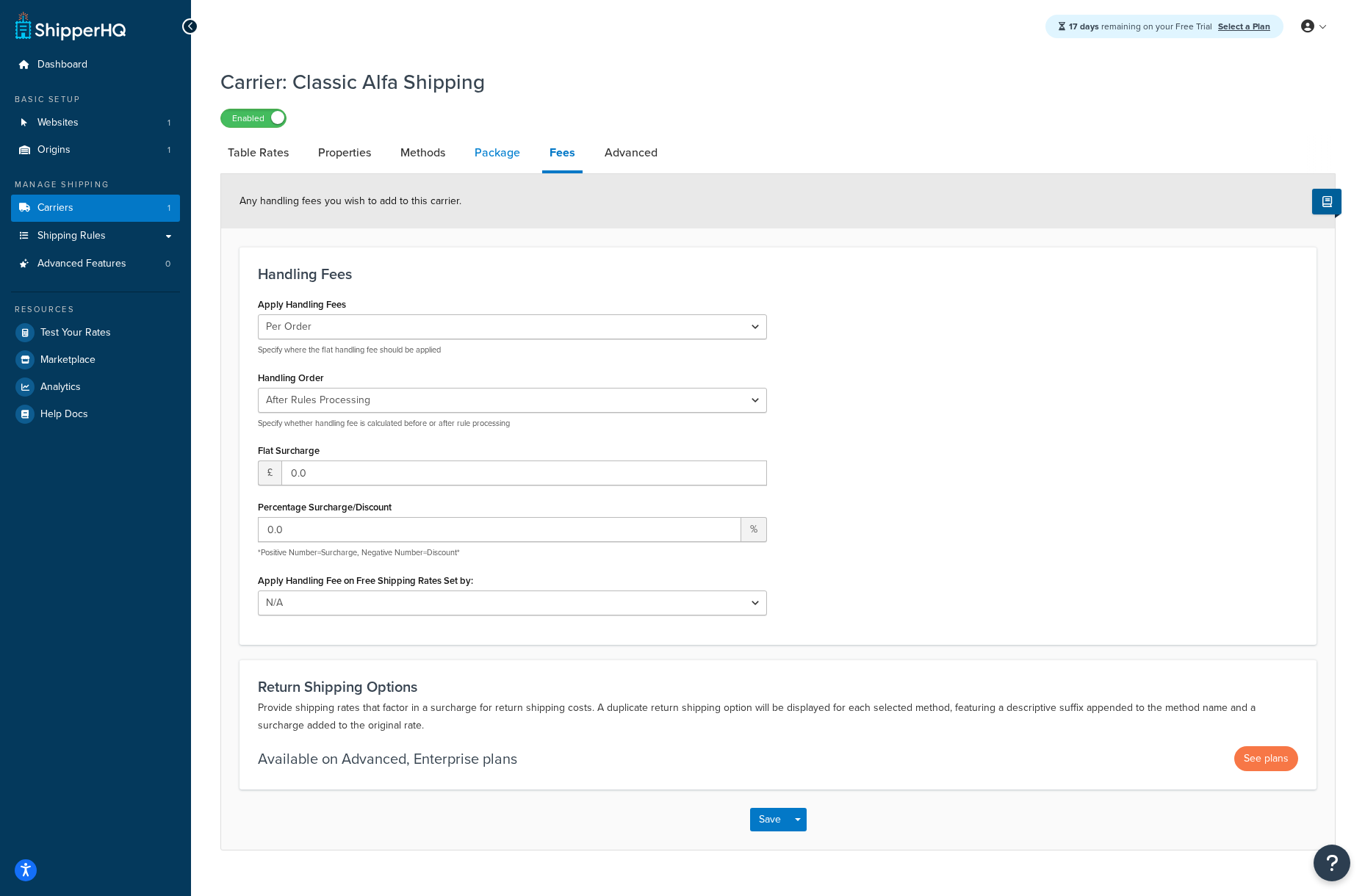
click at [504, 151] on link "Package" at bounding box center [497, 152] width 60 height 35
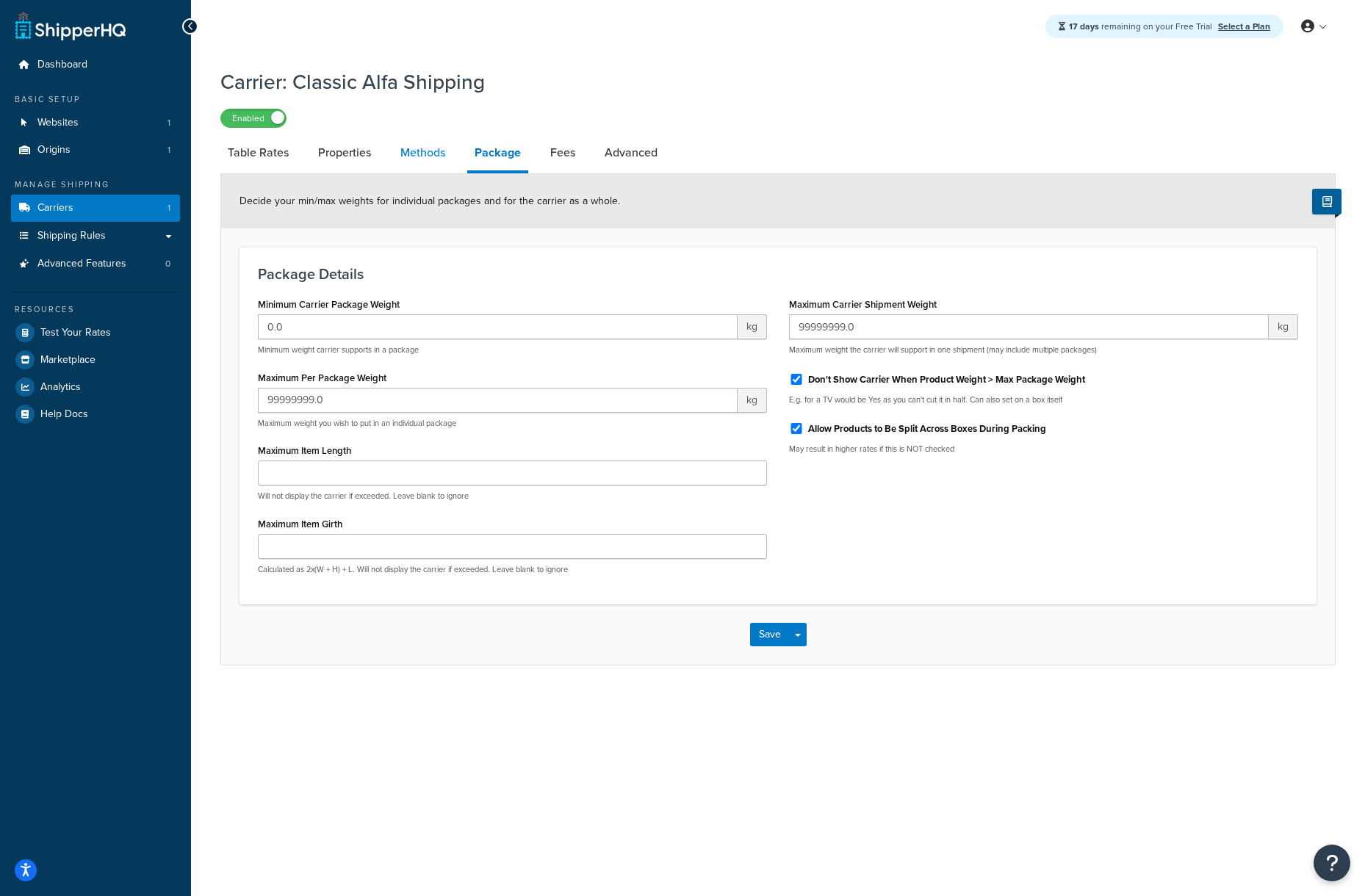
click at [423, 152] on link "Methods" at bounding box center [423, 152] width 59 height 35
select select "25"
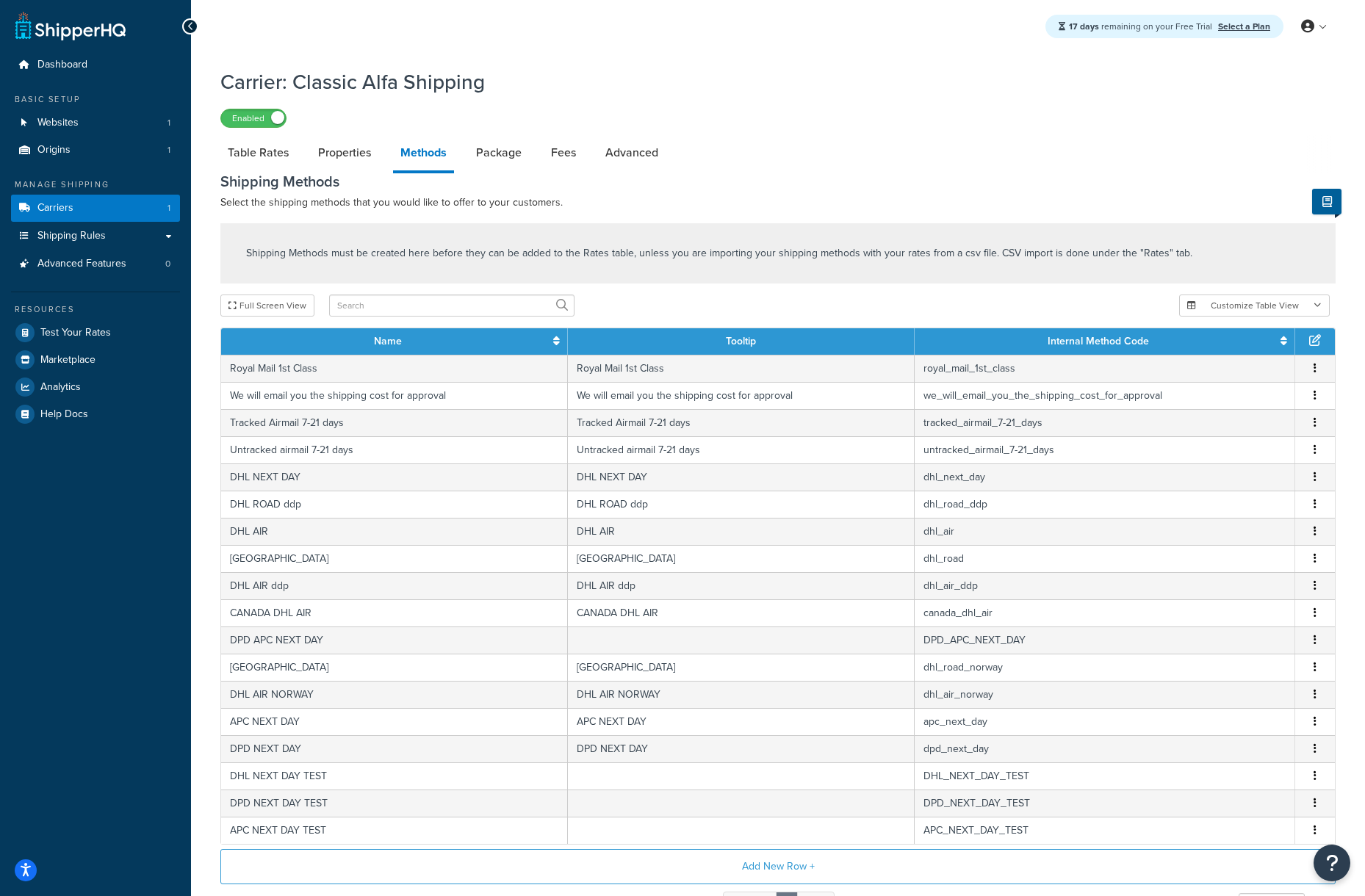
scroll to position [156, 0]
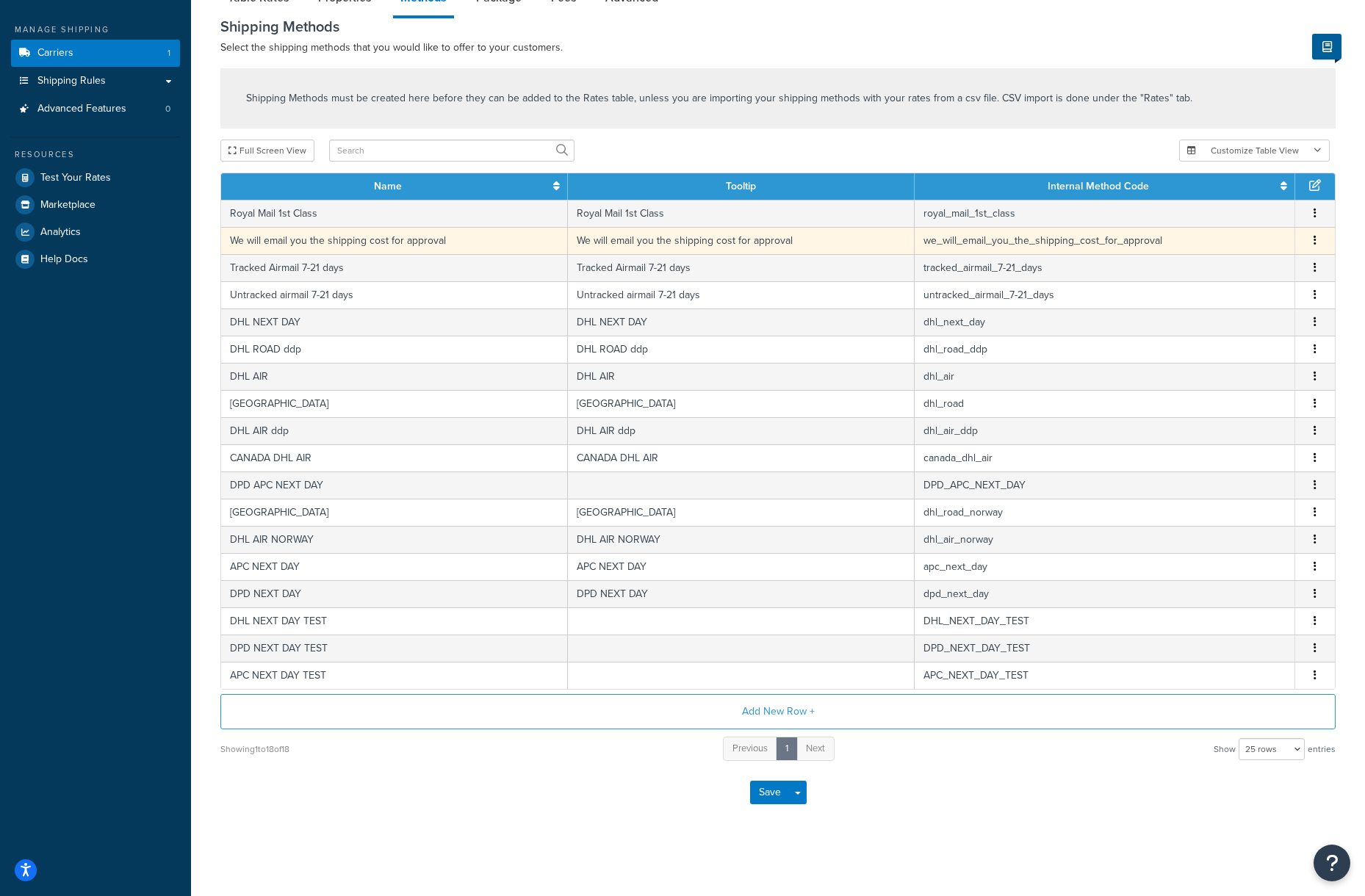
click at [1316, 240] on icon "button" at bounding box center [1316, 240] width 3 height 11
click at [971, 141] on div "Full Screen View" at bounding box center [694, 150] width 947 height 22
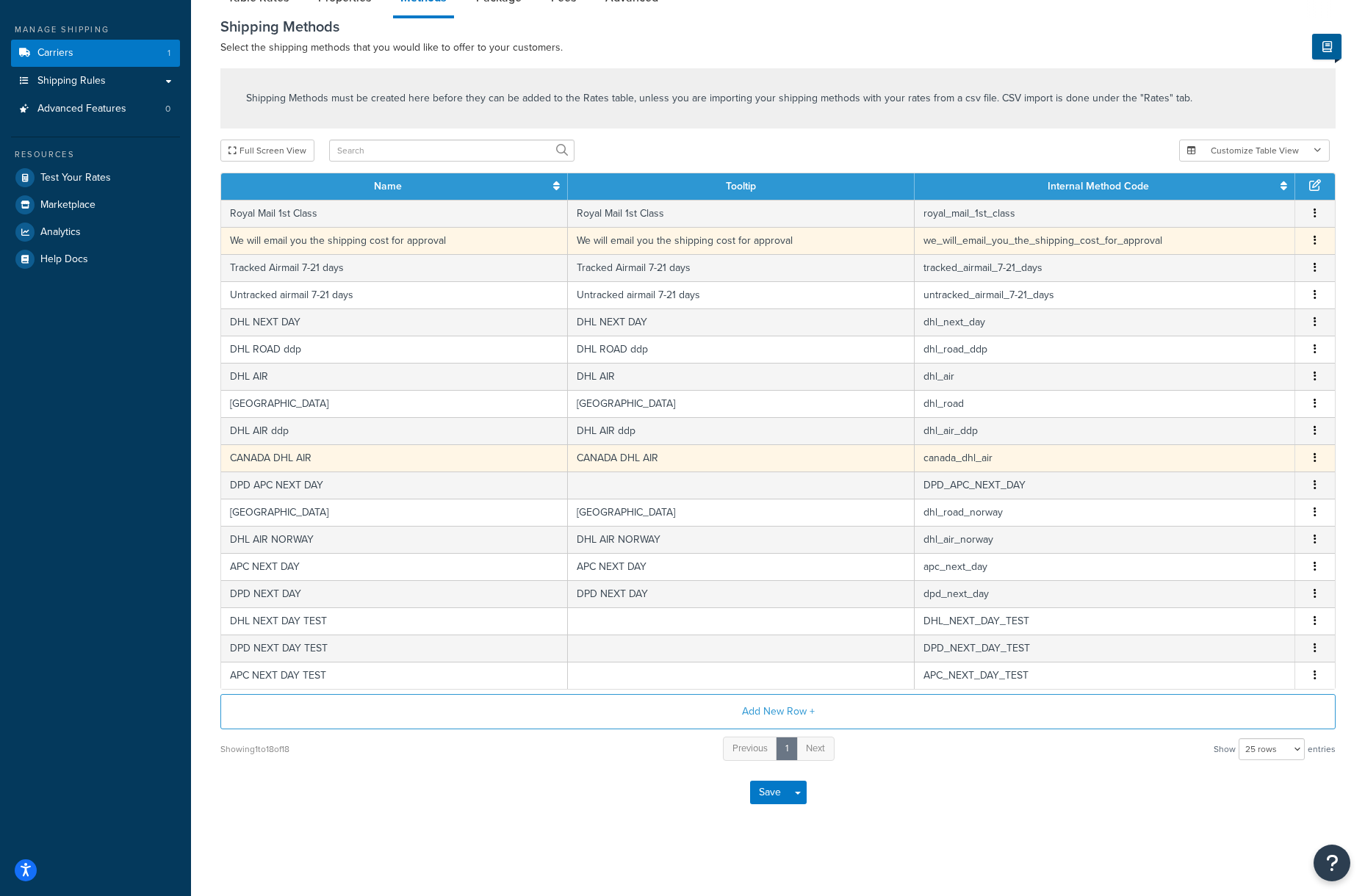
click at [1316, 457] on icon "button" at bounding box center [1316, 457] width 3 height 11
click at [1255, 439] on div "Edit" at bounding box center [1241, 444] width 105 height 30
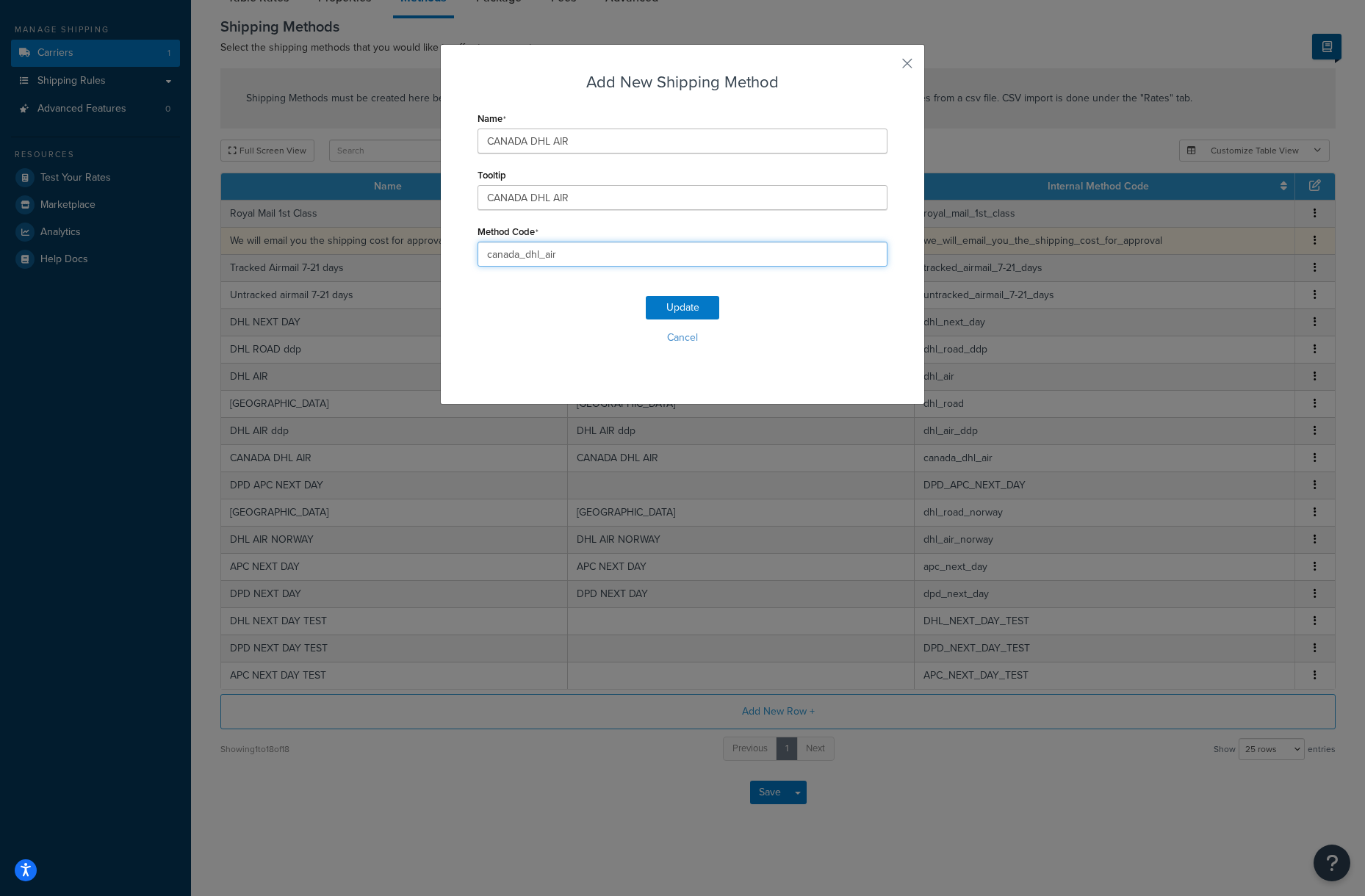
click at [658, 256] on input "canada_dhl_air" at bounding box center [683, 254] width 410 height 25
click at [607, 199] on input "CANADA DHL AIR" at bounding box center [683, 197] width 410 height 25
click at [622, 168] on div "Tooltip CANADA DHL AIR" at bounding box center [683, 187] width 410 height 45
click at [678, 337] on button "Cancel" at bounding box center [683, 337] width 410 height 22
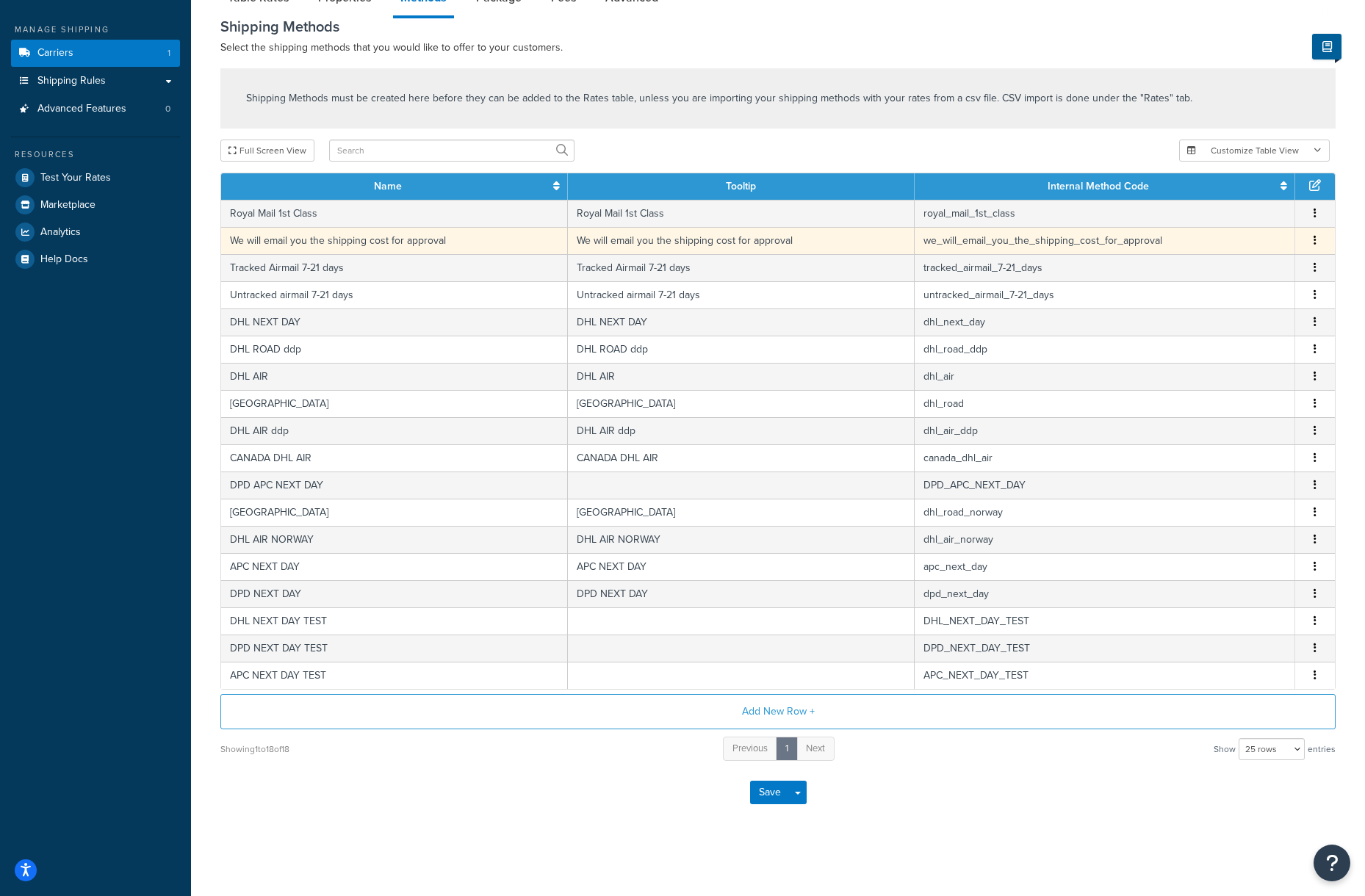
scroll to position [0, 0]
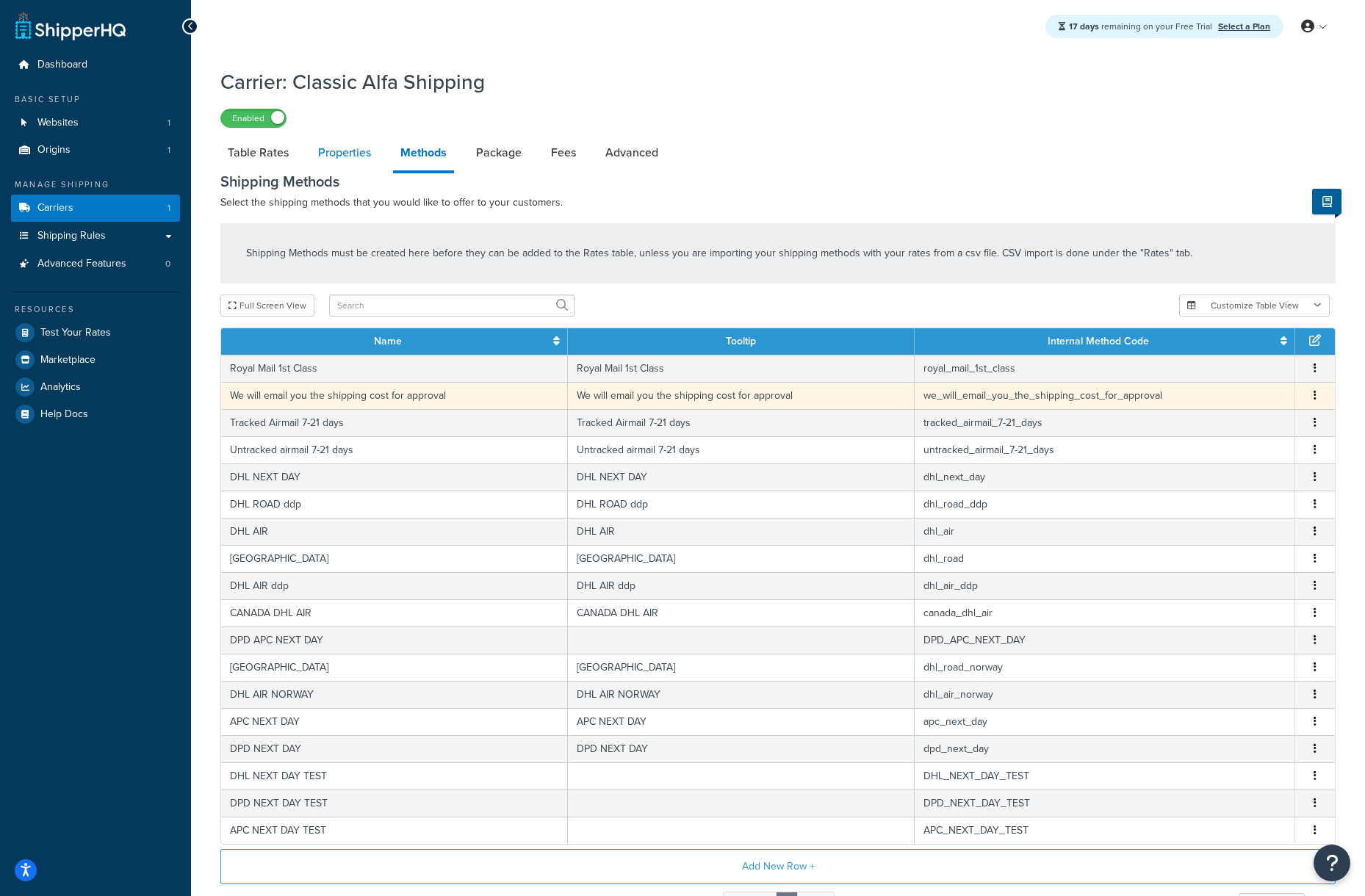
click at [333, 152] on link "Properties" at bounding box center [344, 152] width 67 height 35
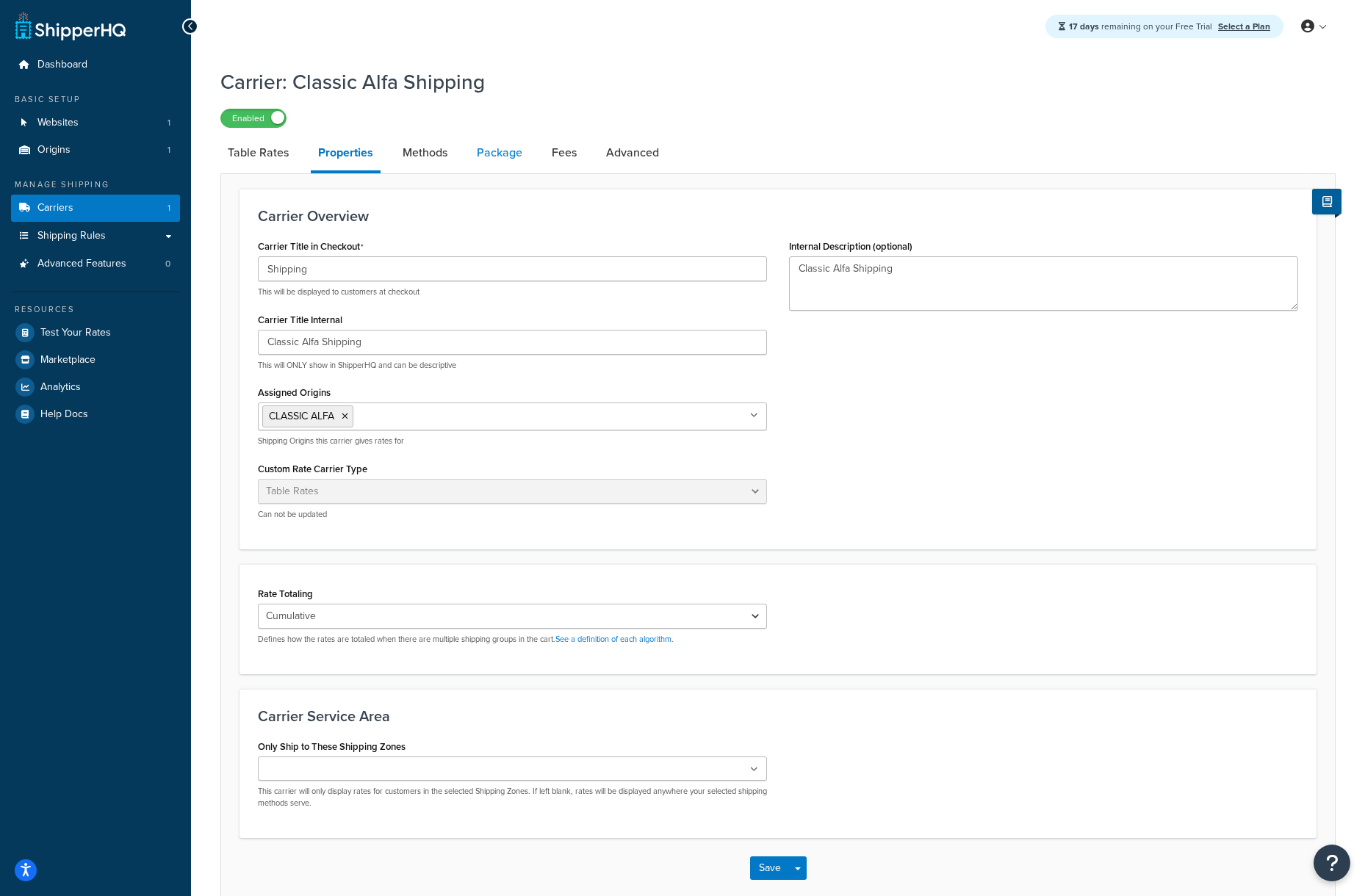
click at [522, 150] on link "Package" at bounding box center [500, 152] width 60 height 35
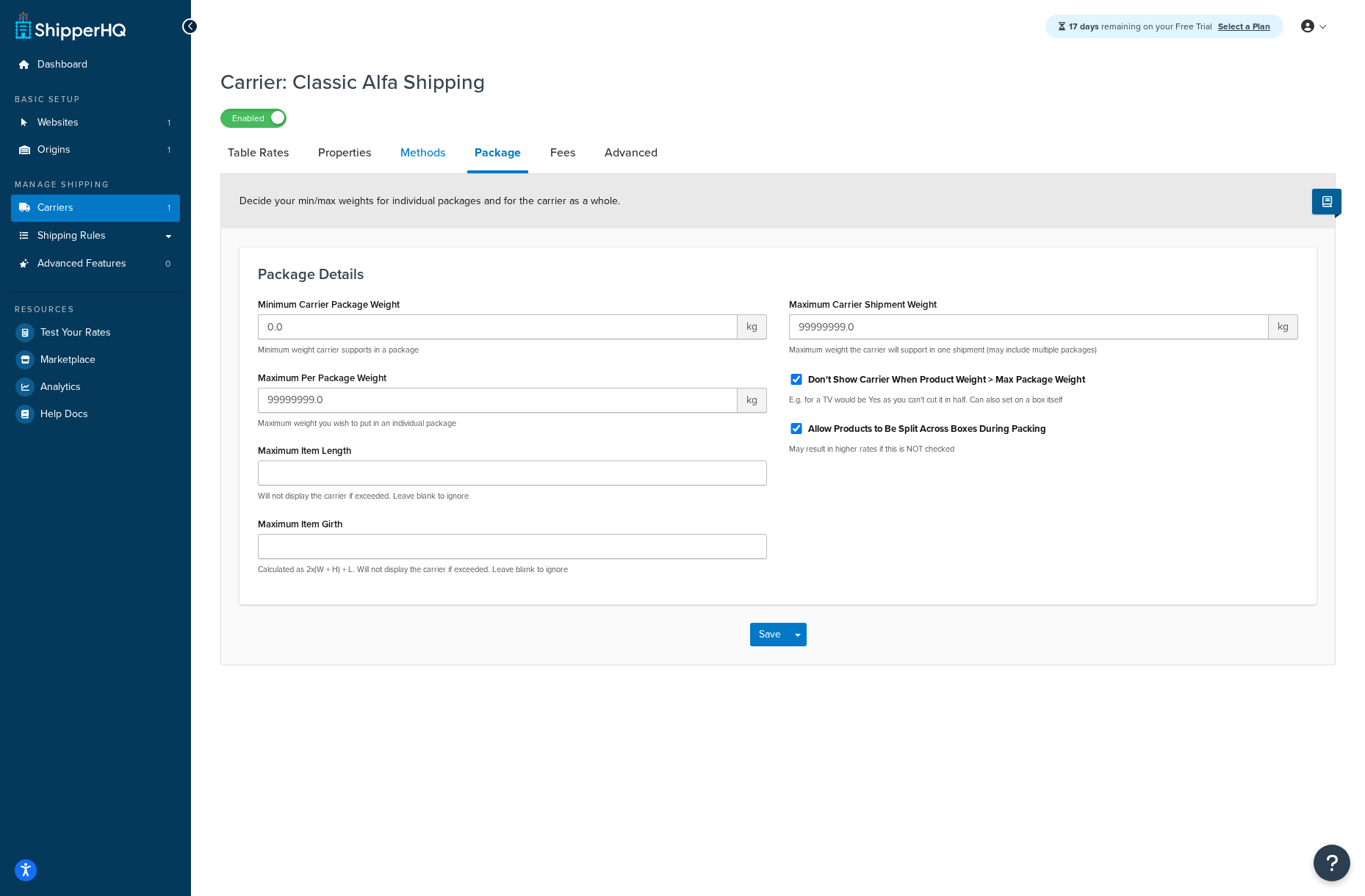
click at [419, 152] on link "Methods" at bounding box center [423, 152] width 59 height 35
select select "25"
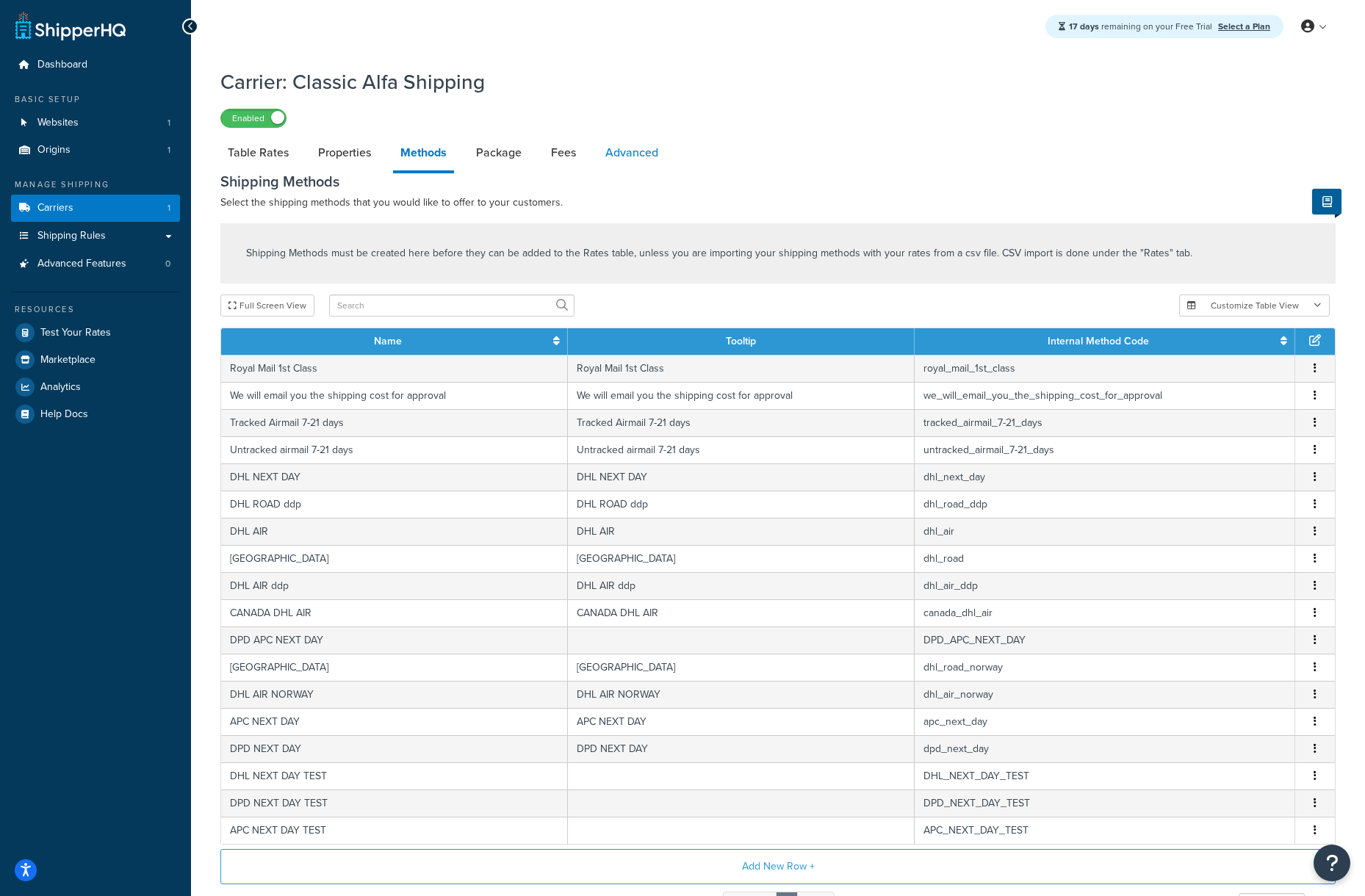
click at [637, 152] on link "Advanced" at bounding box center [631, 152] width 67 height 35
select select "false"
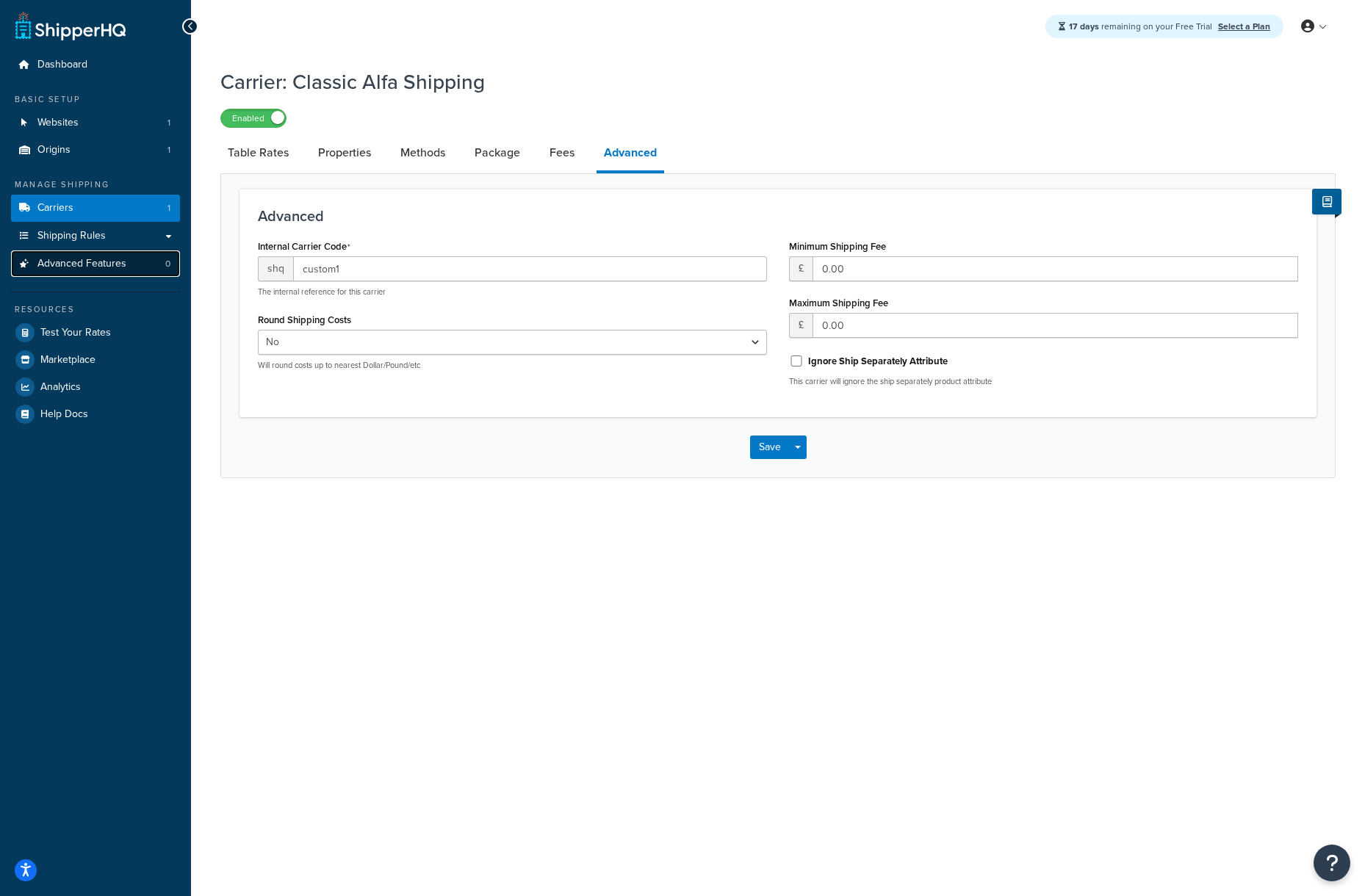
click at [82, 261] on span "Advanced Features" at bounding box center [82, 264] width 89 height 12
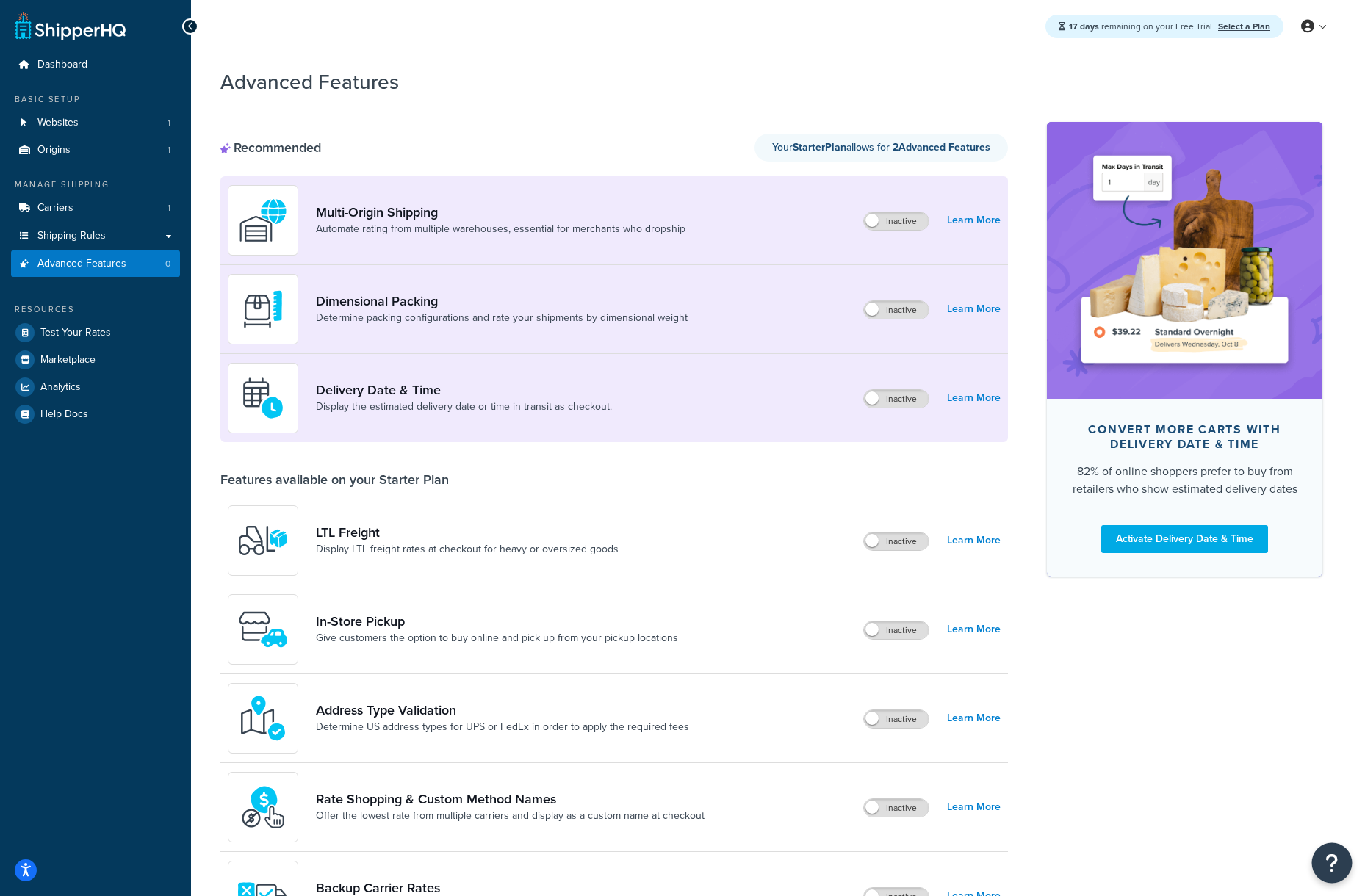
click at [1330, 860] on icon "Open Resource Center" at bounding box center [1332, 863] width 14 height 20
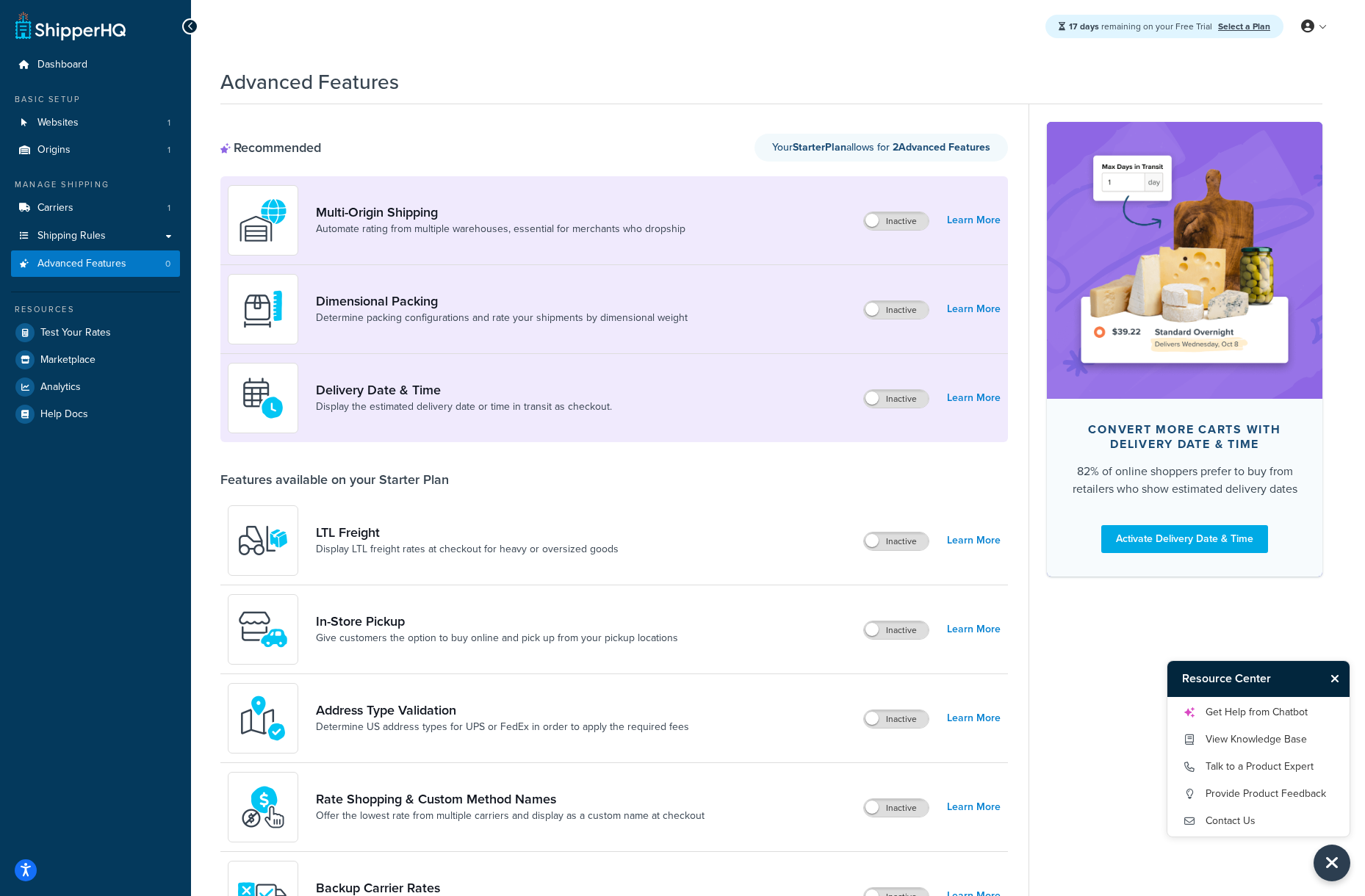
click at [1104, 724] on div "Convert more carts with delivery date & time 82% of online shoppers prefer to b…" at bounding box center [1175, 849] width 294 height 1490
click at [719, 73] on div "Advanced Features" at bounding box center [771, 78] width 1102 height 36
click at [88, 235] on span "Shipping Rules" at bounding box center [71, 236] width 68 height 12
click at [60, 206] on span "Carriers" at bounding box center [55, 208] width 36 height 12
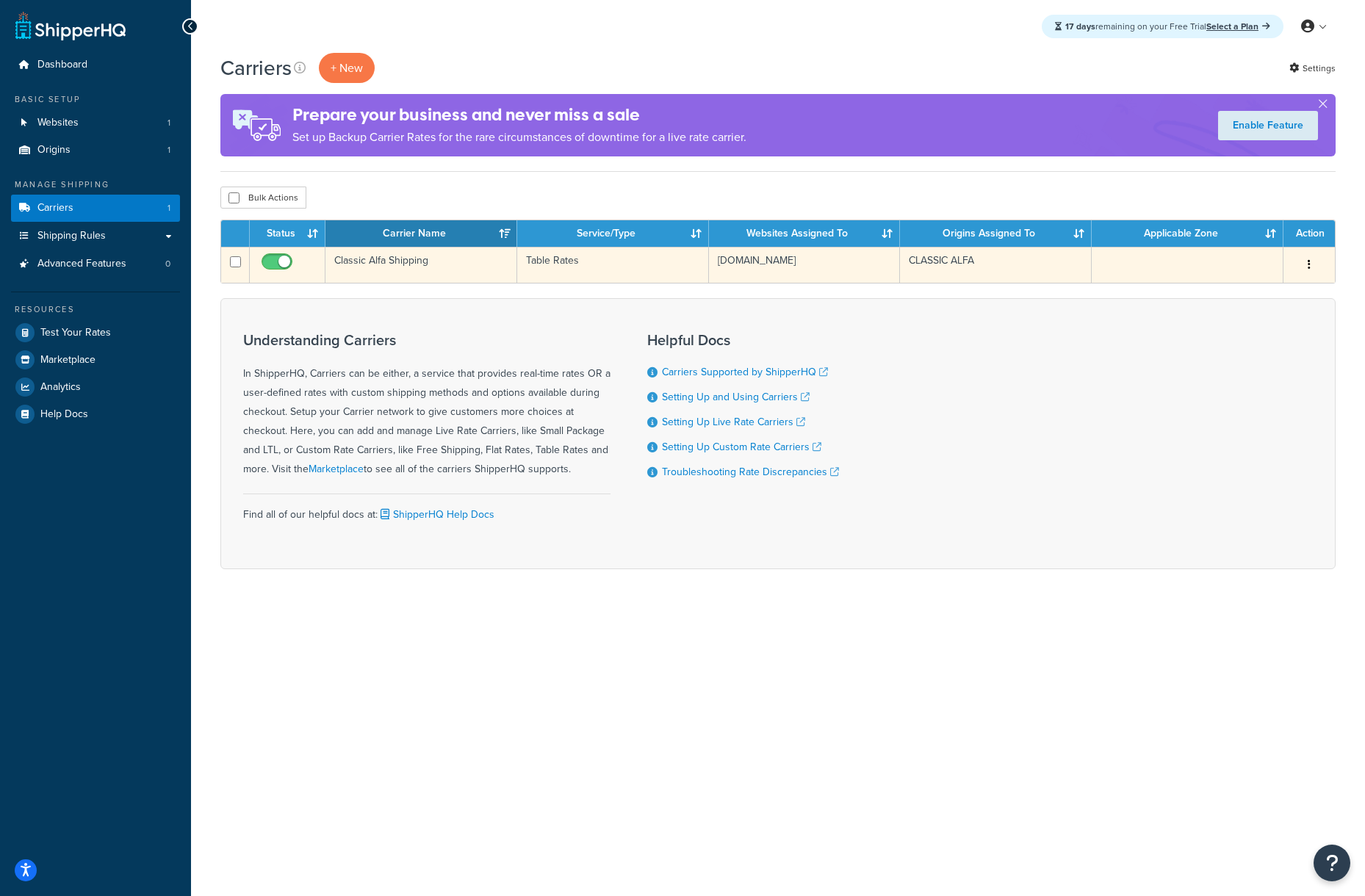
click at [1314, 264] on button "button" at bounding box center [1309, 265] width 20 height 24
click at [1255, 291] on link "Edit" at bounding box center [1250, 294] width 116 height 30
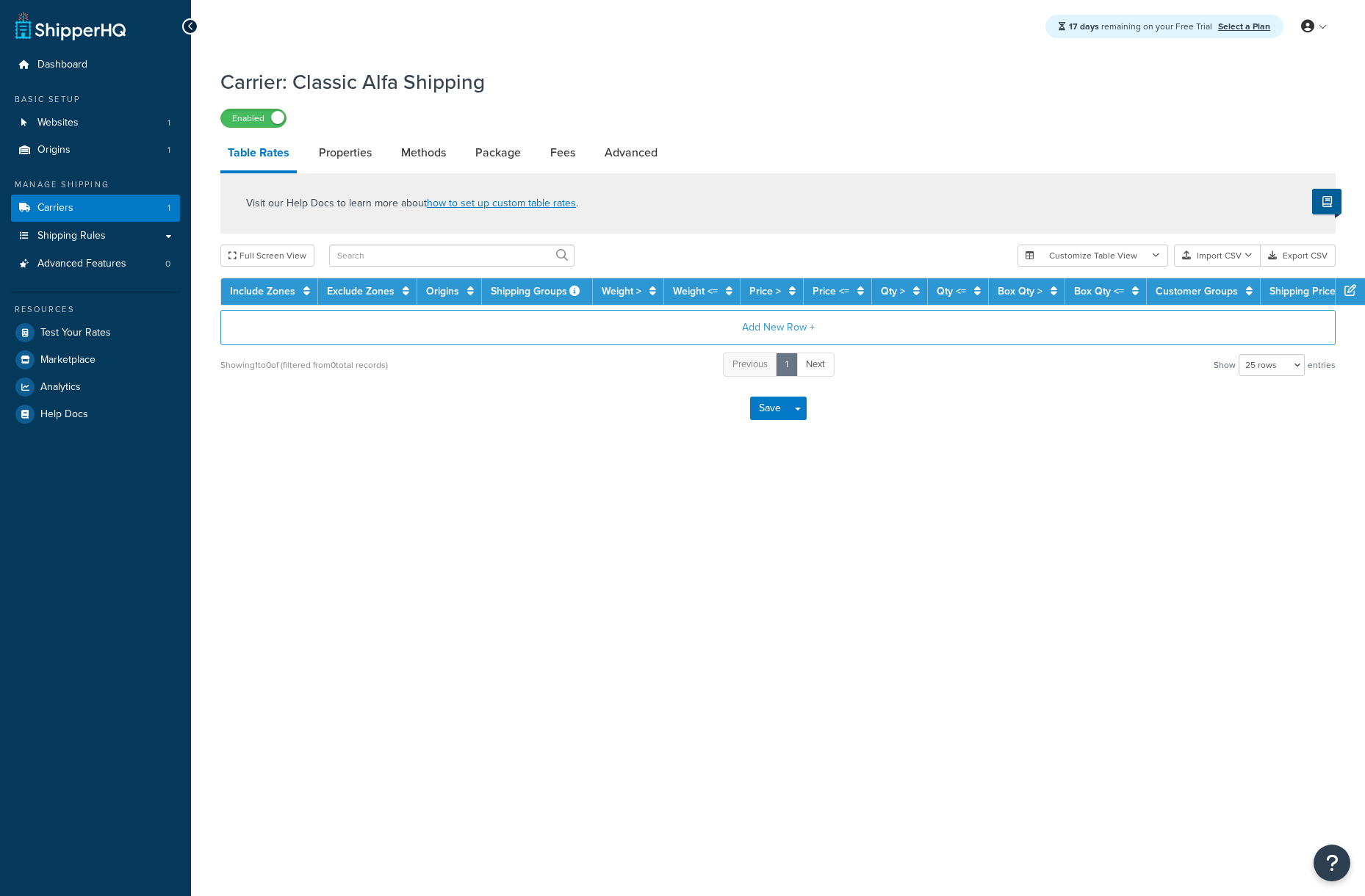
select select "25"
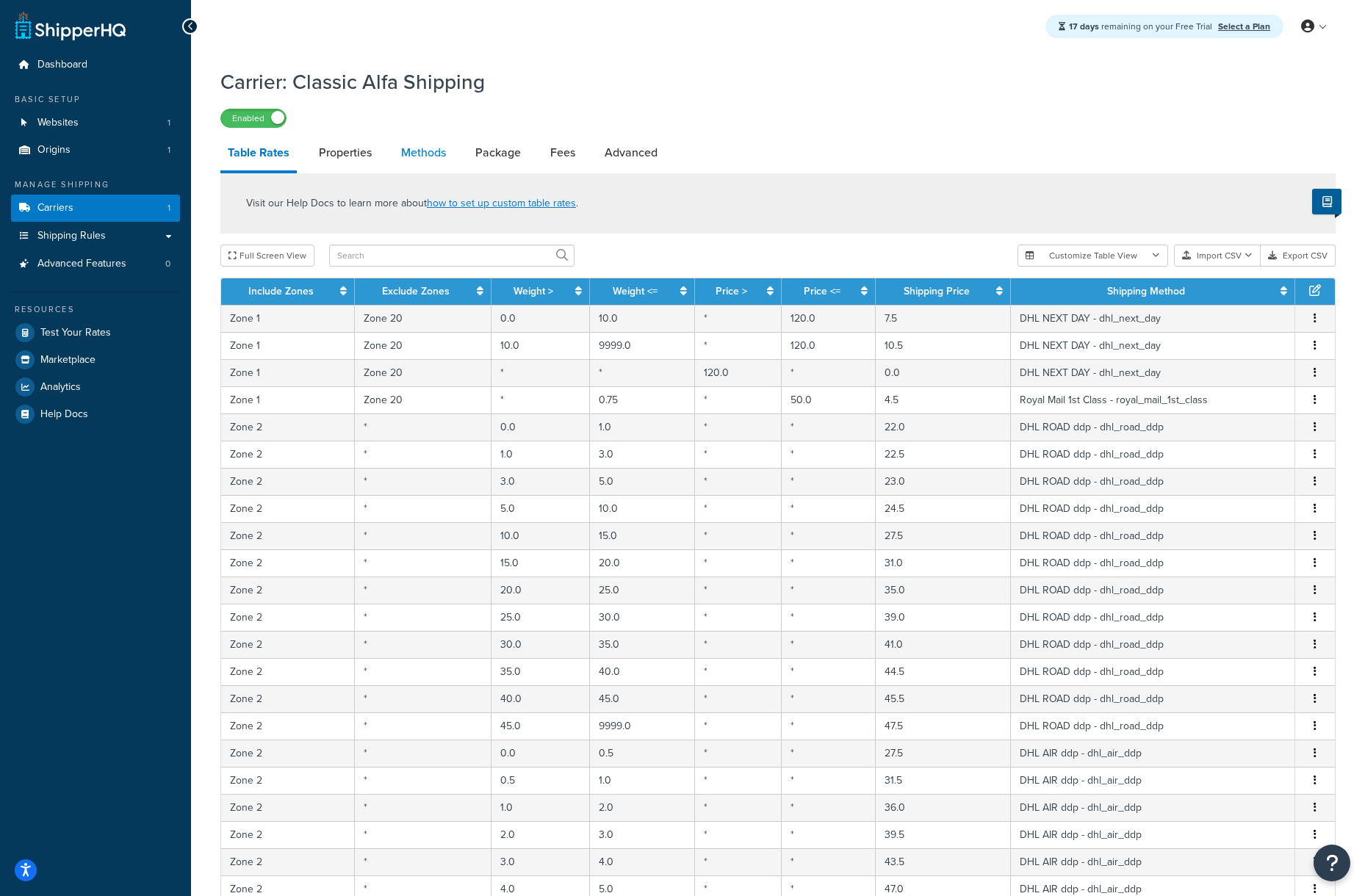
click at [451, 152] on link "Methods" at bounding box center [423, 152] width 59 height 35
select select "25"
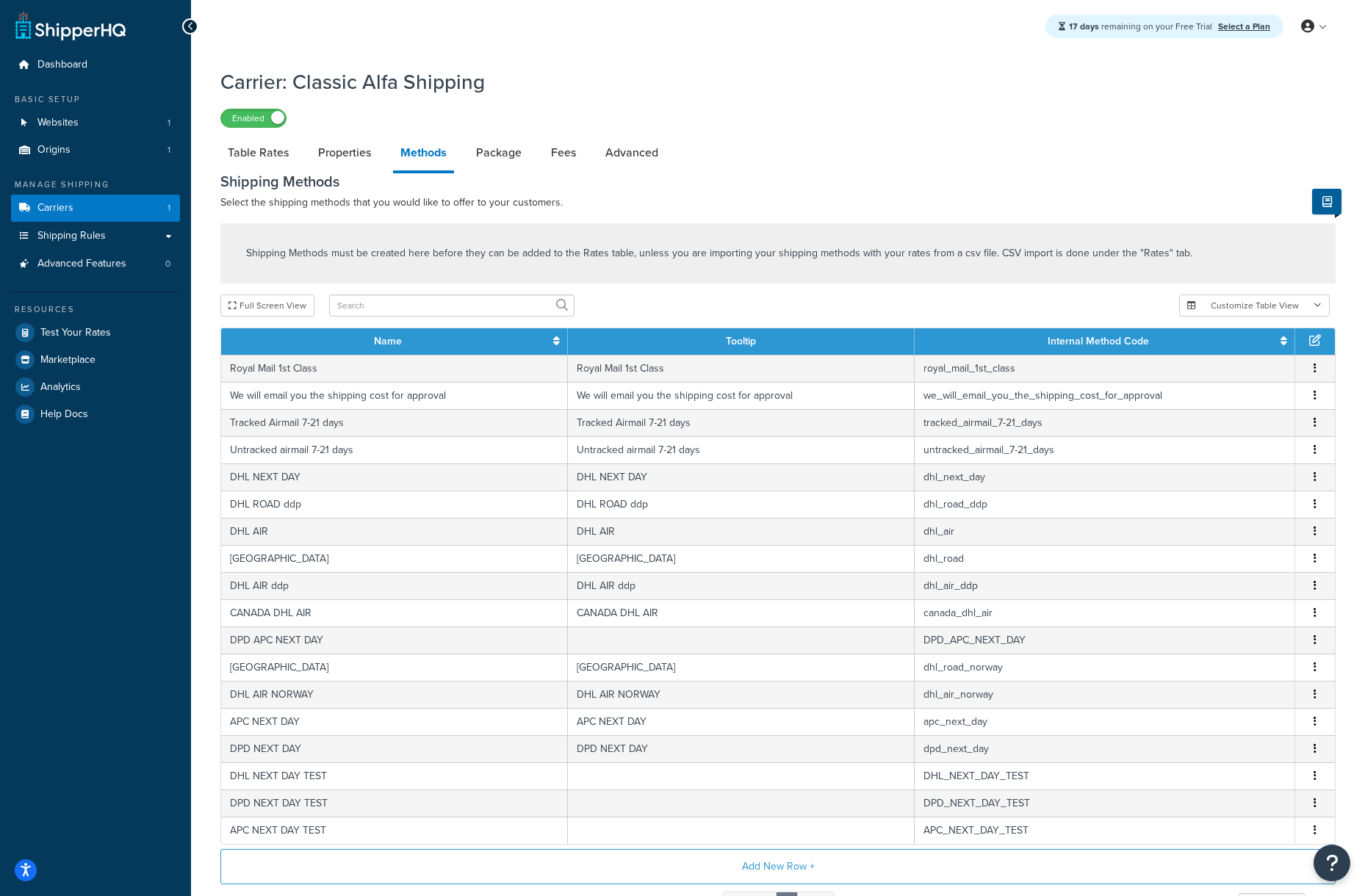
scroll to position [156, 0]
